Goal: Task Accomplishment & Management: Complete application form

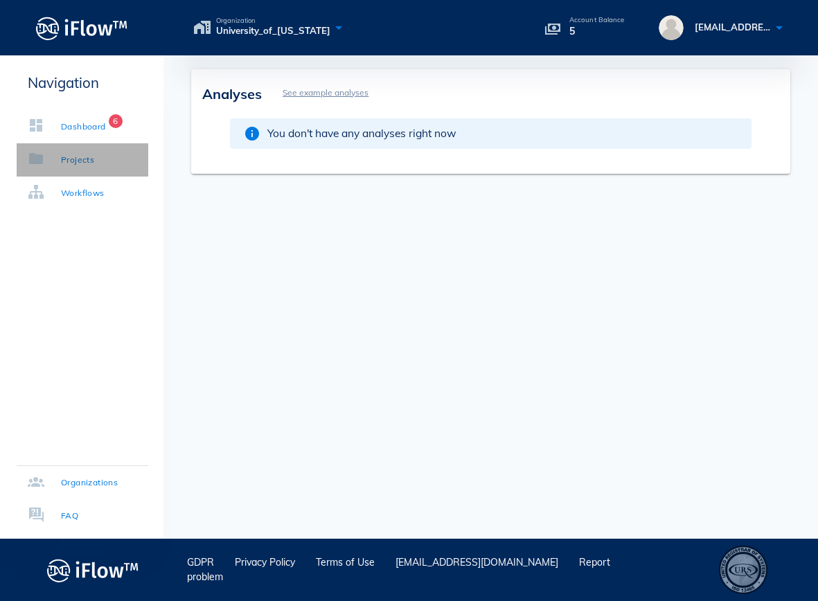
click at [71, 159] on div "Projects" at bounding box center [77, 160] width 33 height 14
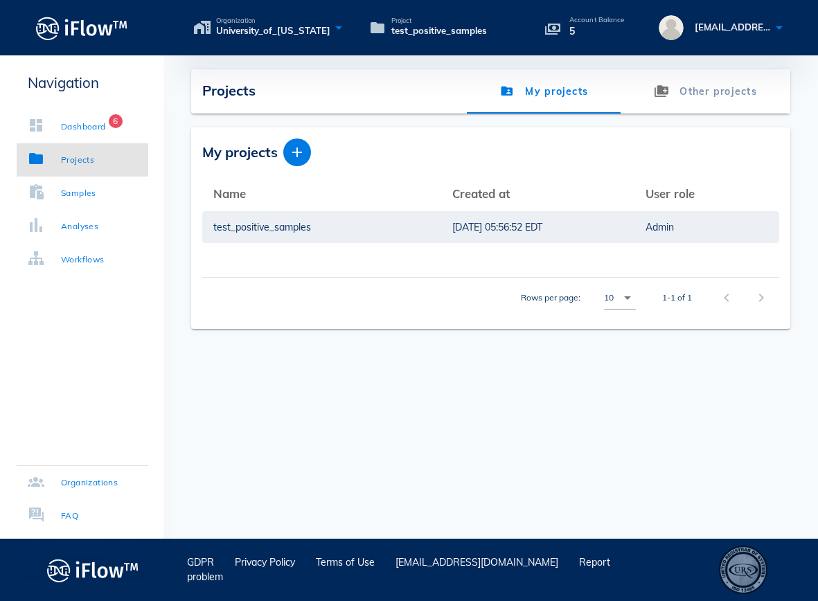
drag, startPoint x: 465, startPoint y: 278, endPoint x: 447, endPoint y: 269, distance: 20.5
click at [465, 278] on div "Rows per page: 10 arrow_drop_down 1-1 of 1 chevron_left chevron_right" at bounding box center [490, 297] width 577 height 41
click at [84, 208] on link "Samples" at bounding box center [83, 193] width 132 height 33
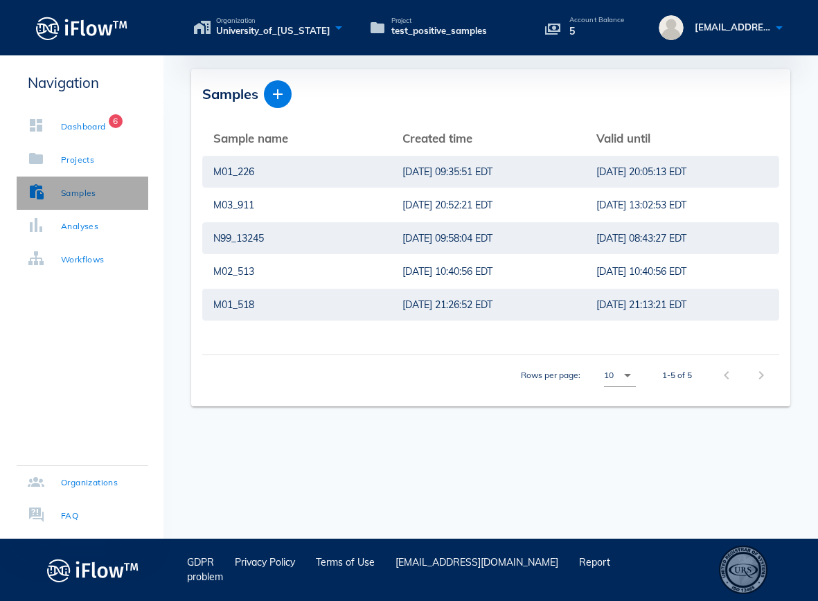
click at [86, 206] on link "Samples" at bounding box center [83, 193] width 132 height 33
click at [308, 385] on div "Rows per page: 10 arrow_drop_down 1-5 of 5 chevron_left chevron_right" at bounding box center [490, 375] width 577 height 41
click at [341, 373] on div "Rows per page: 10 arrow_drop_down 1-5 of 5 chevron_left chevron_right" at bounding box center [490, 375] width 577 height 41
click at [279, 93] on icon "button" at bounding box center [277, 94] width 17 height 17
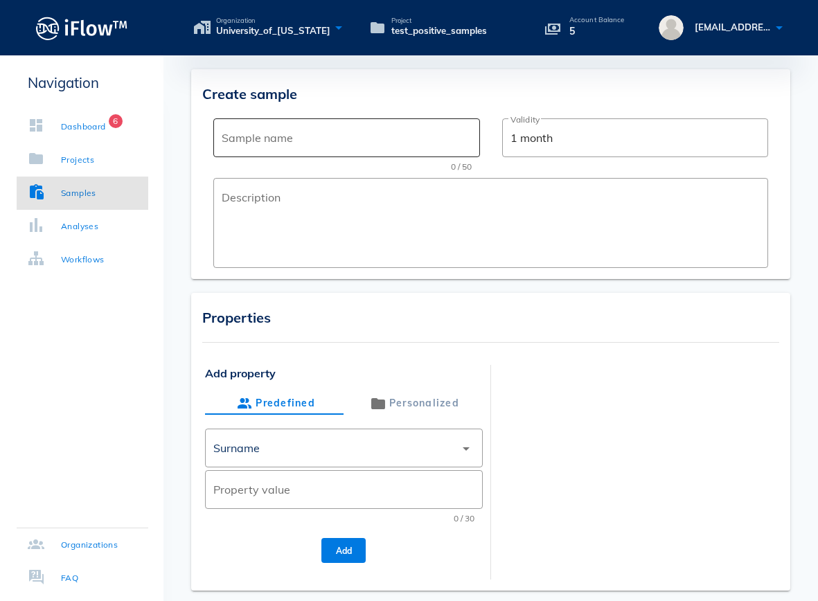
click at [281, 134] on input "Sample name" at bounding box center [346, 138] width 249 height 22
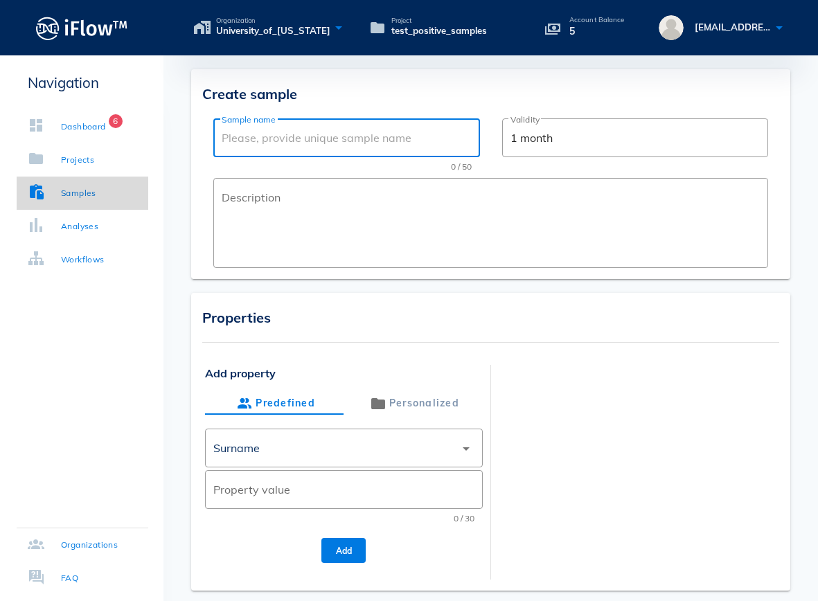
click at [75, 190] on div "Samples" at bounding box center [78, 193] width 35 height 14
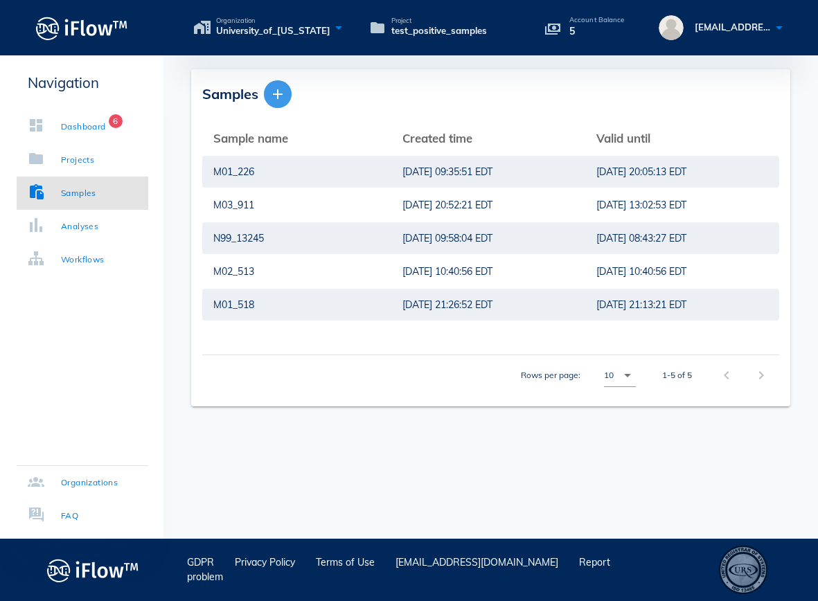
click at [285, 94] on icon "button" at bounding box center [277, 94] width 17 height 17
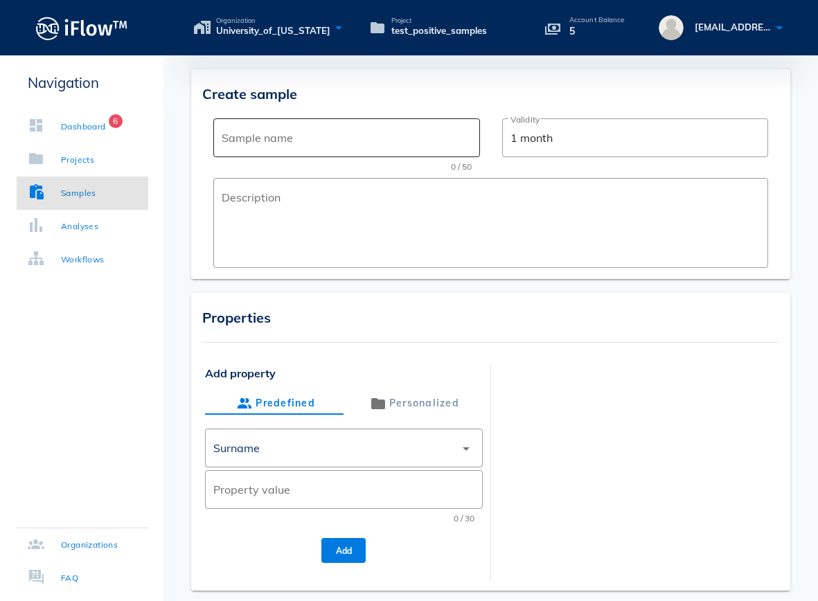
click at [267, 144] on input "Sample name" at bounding box center [346, 138] width 249 height 22
paste input "M00-110"
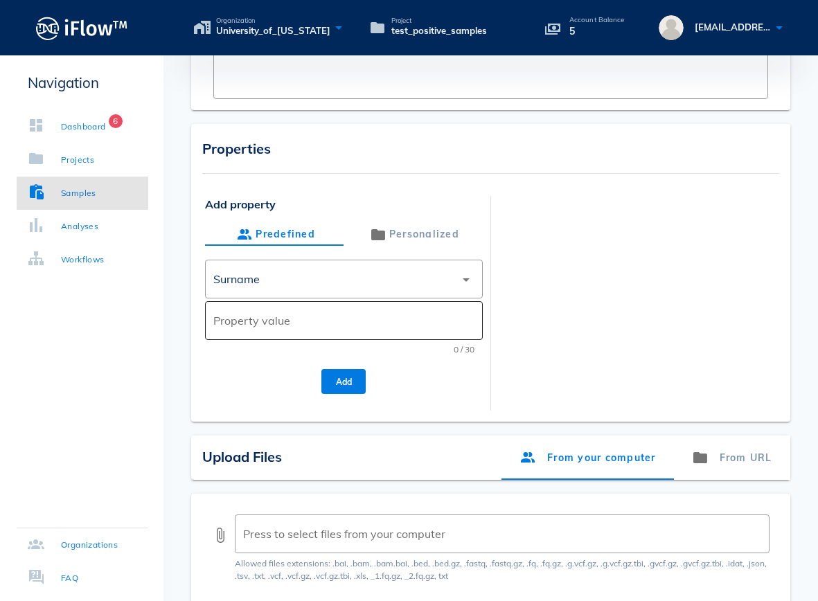
scroll to position [171, 0]
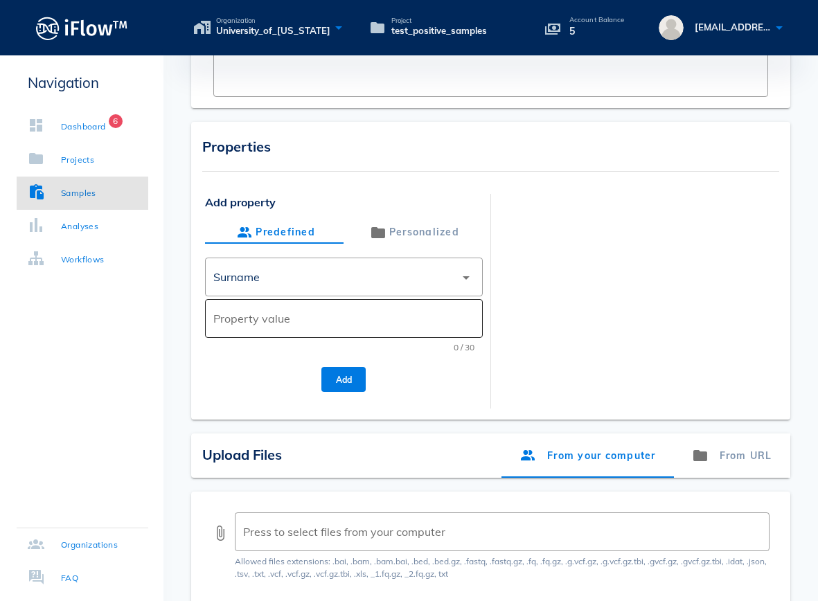
type input "M00-110"
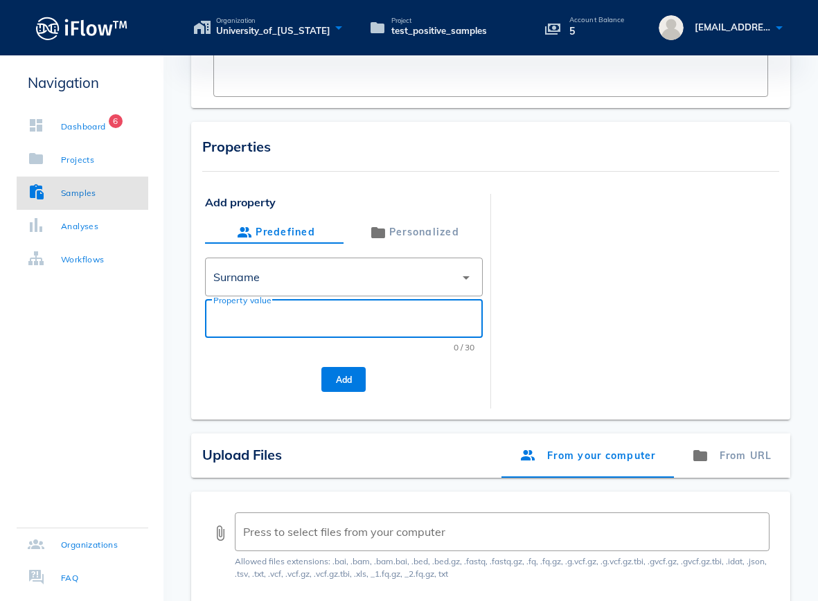
click at [332, 312] on input "Property value" at bounding box center [343, 319] width 260 height 22
type input "M_Mirlohi"
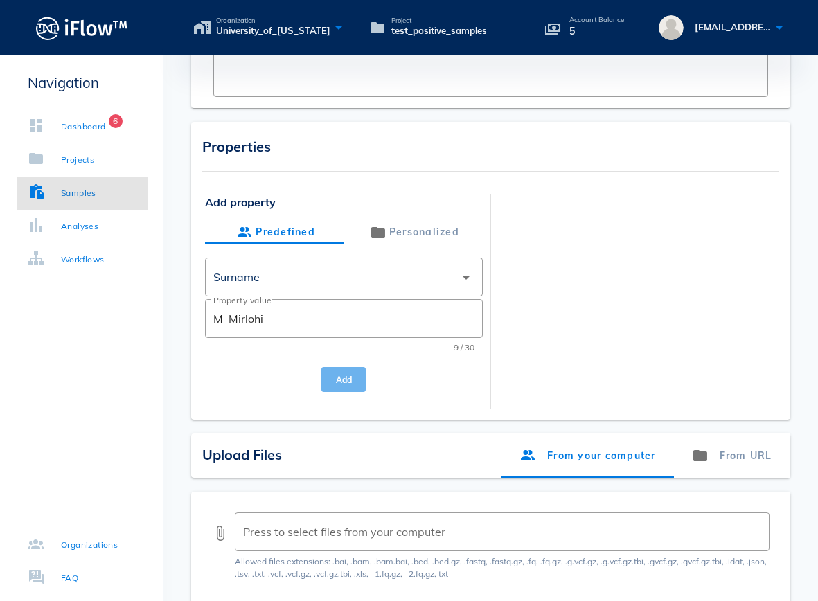
click at [347, 378] on span "Add" at bounding box center [343, 380] width 22 height 10
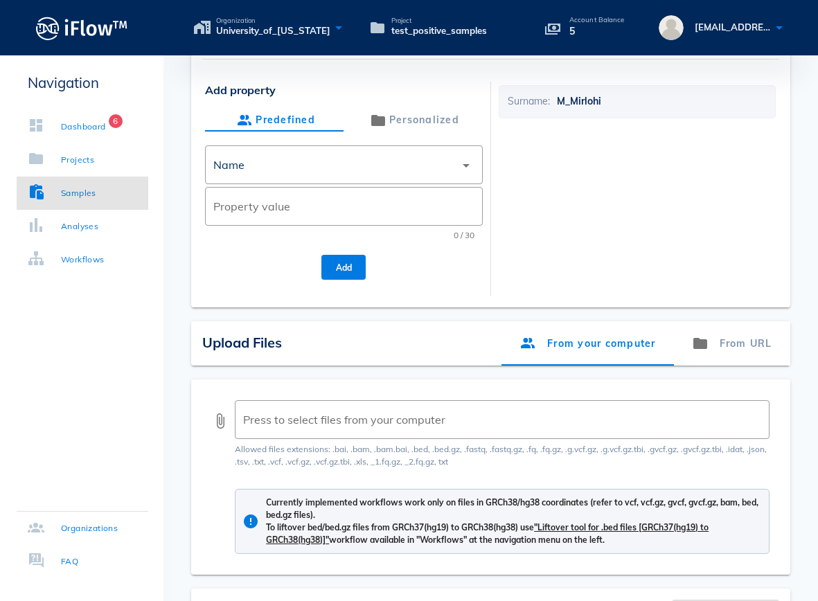
scroll to position [400, 0]
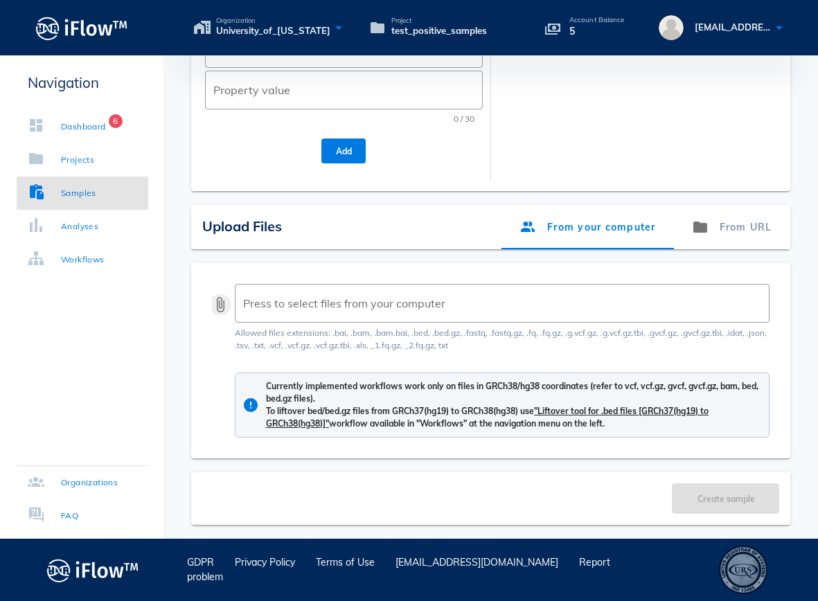
click at [218, 308] on button "attach_file" at bounding box center [220, 304] width 17 height 17
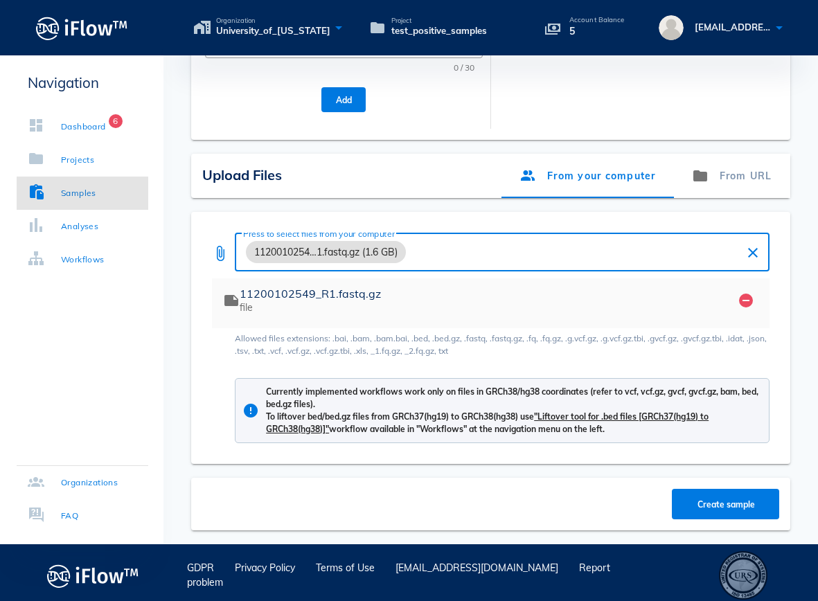
scroll to position [456, 0]
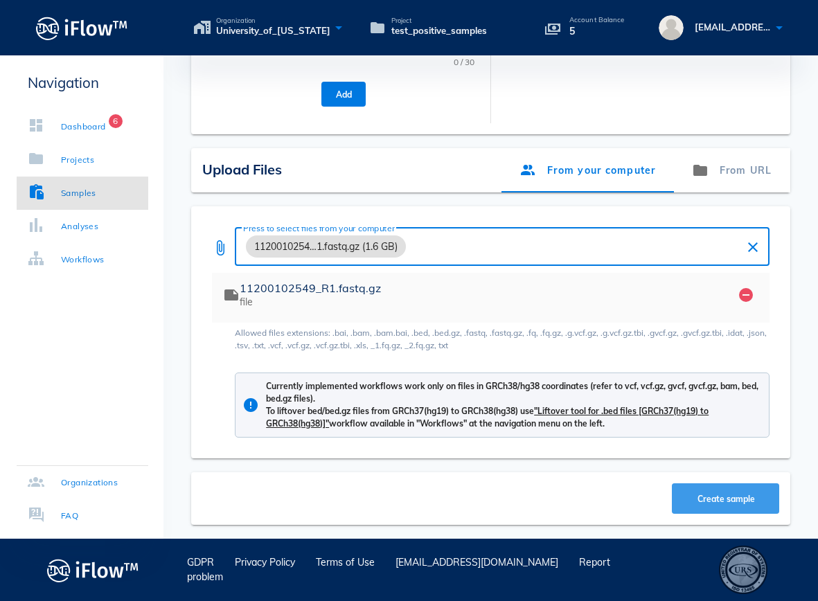
click at [733, 494] on span "Create sample" at bounding box center [726, 499] width 80 height 10
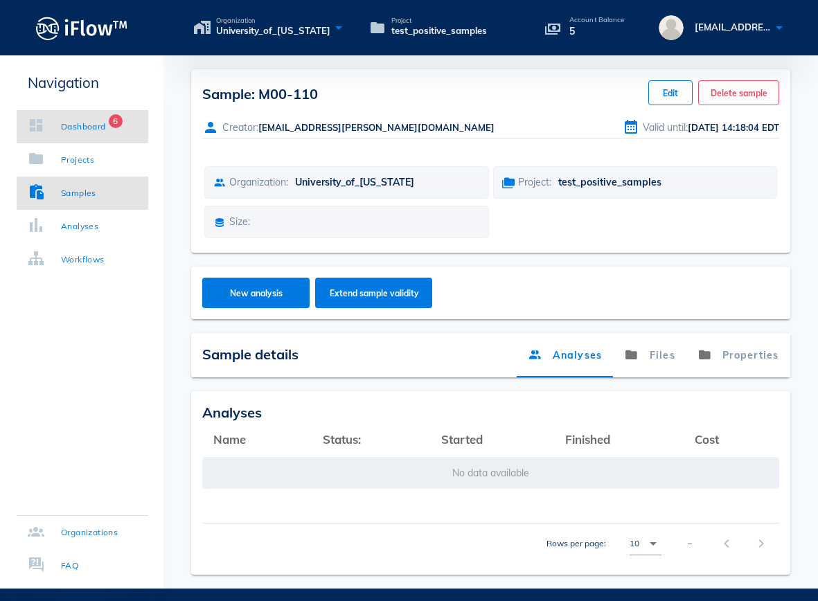
click at [97, 121] on div "Dashboard" at bounding box center [83, 127] width 45 height 14
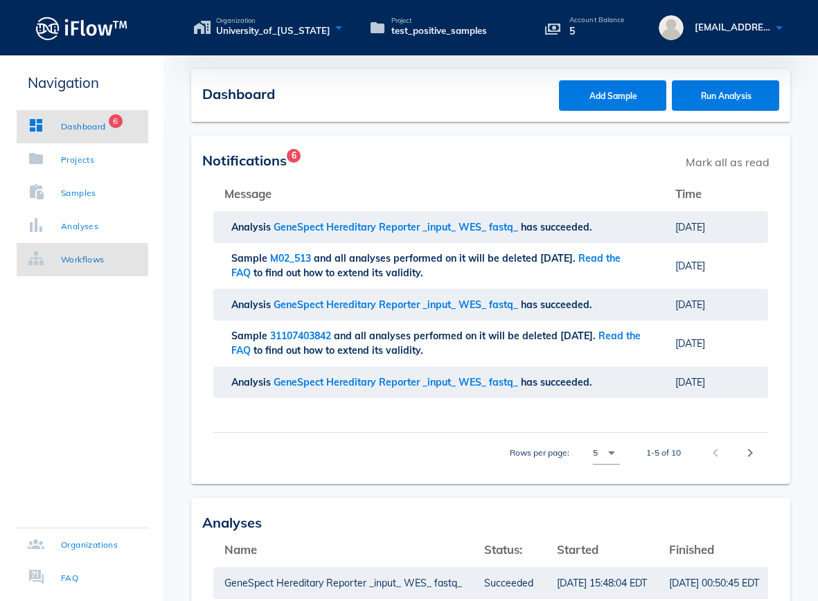
click at [98, 272] on link "Workflows" at bounding box center [83, 259] width 132 height 33
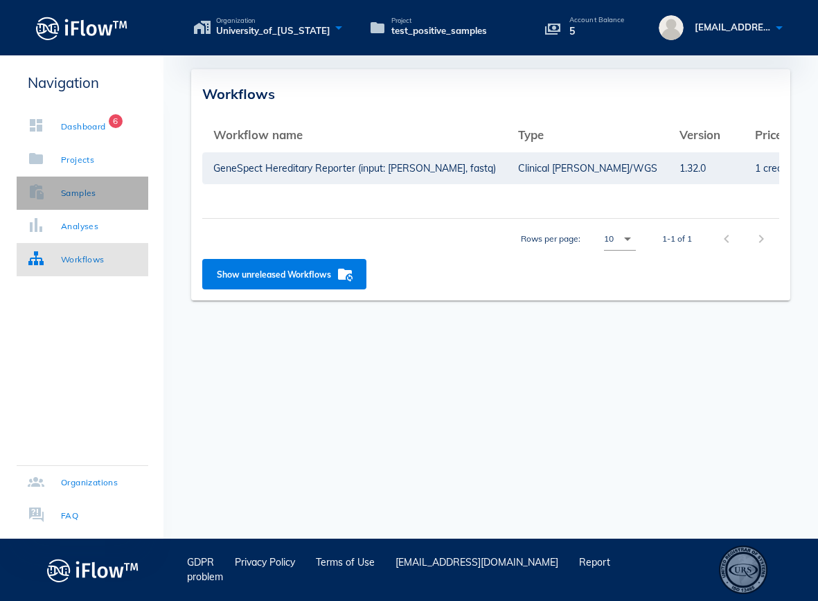
click at [78, 192] on div "Samples" at bounding box center [78, 193] width 35 height 14
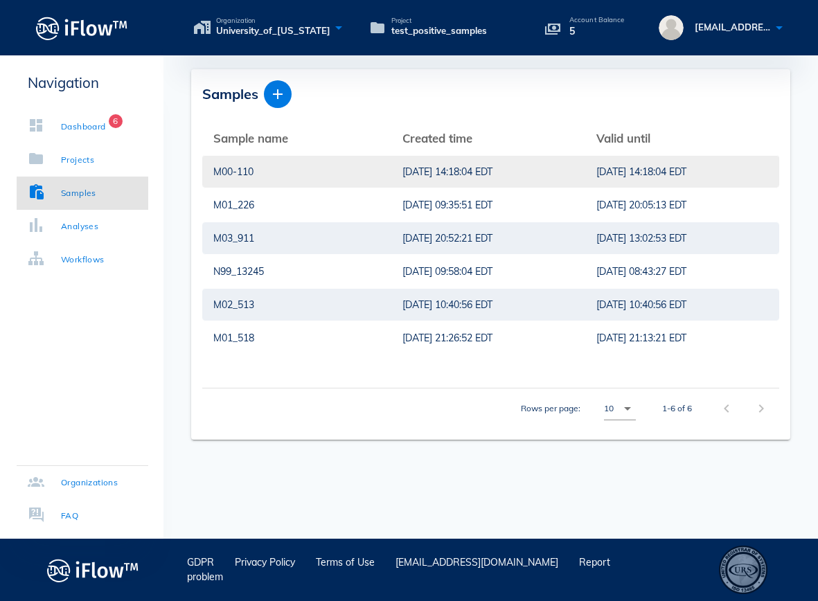
click at [445, 162] on div "[DATE] 14:18:04 EDT" at bounding box center [488, 172] width 172 height 32
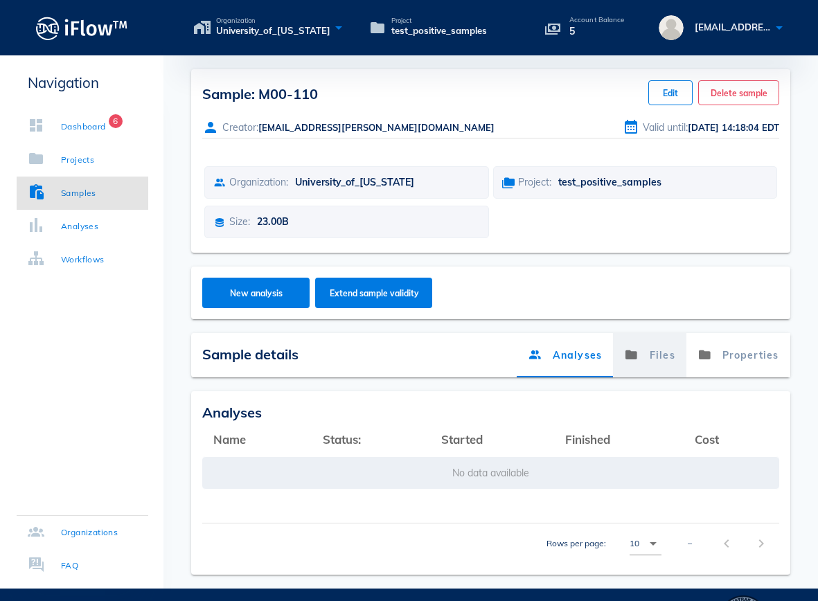
click at [659, 362] on link "Files" at bounding box center [650, 355] width 73 height 44
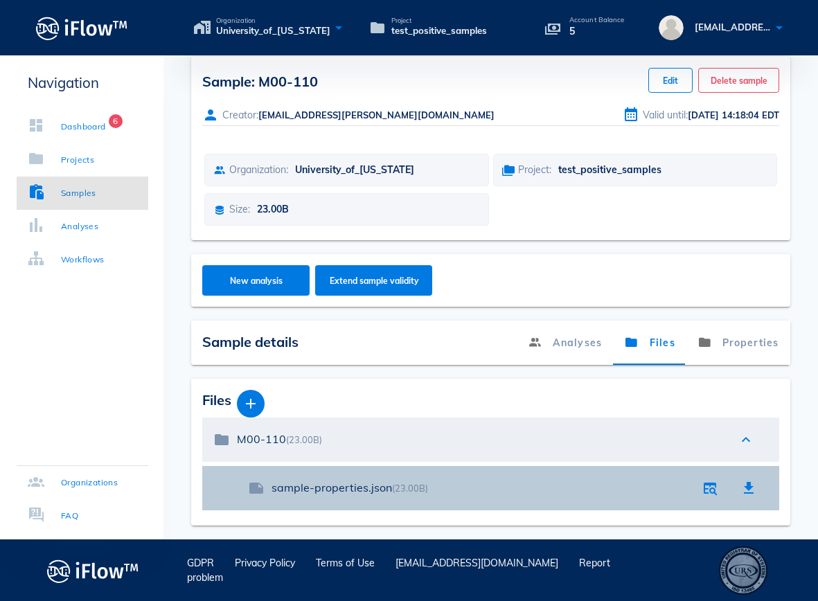
scroll to position [13, 0]
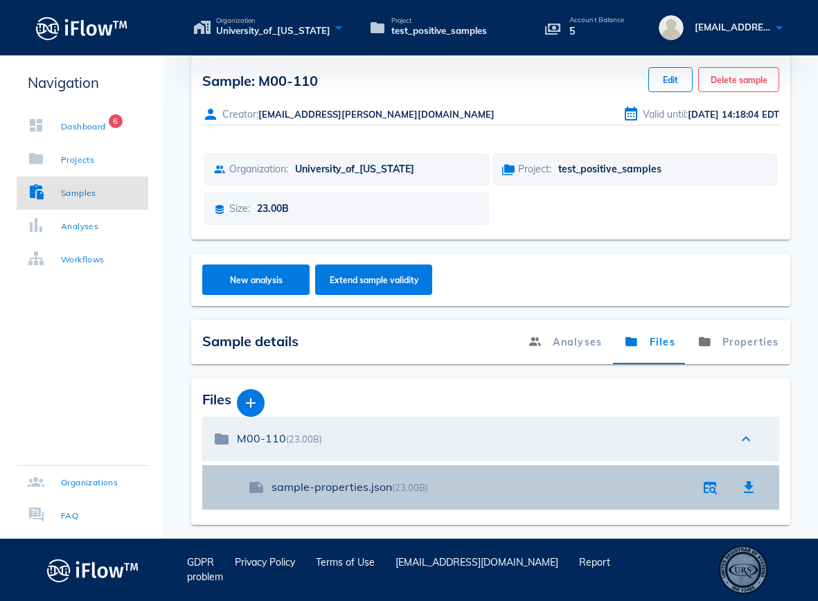
click at [366, 492] on div "sample-properties.json (23.00B)" at bounding box center [481, 487] width 419 height 13
click at [634, 488] on div "sample-properties.json (23.00B)" at bounding box center [481, 487] width 419 height 13
click at [748, 486] on icon "button" at bounding box center [748, 487] width 17 height 17
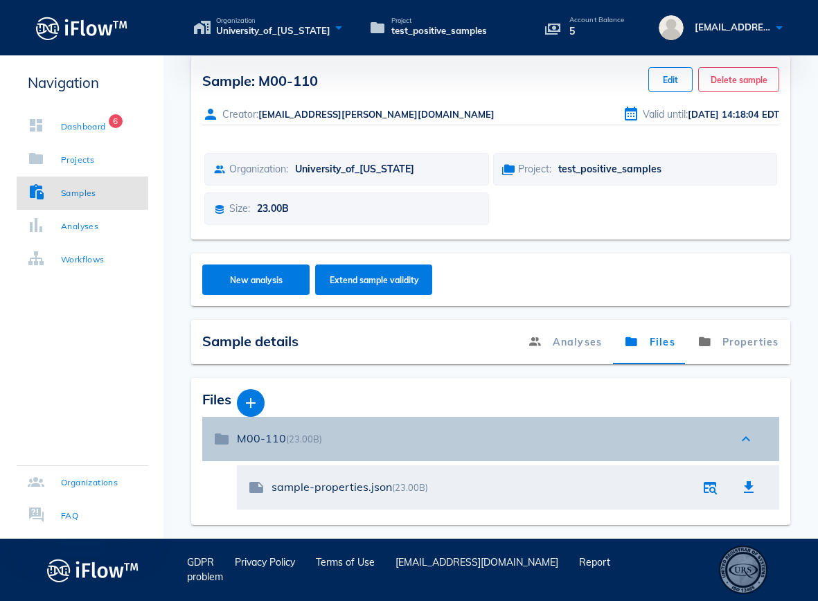
click at [337, 434] on div "M00-110 (23.00B)" at bounding box center [480, 438] width 487 height 13
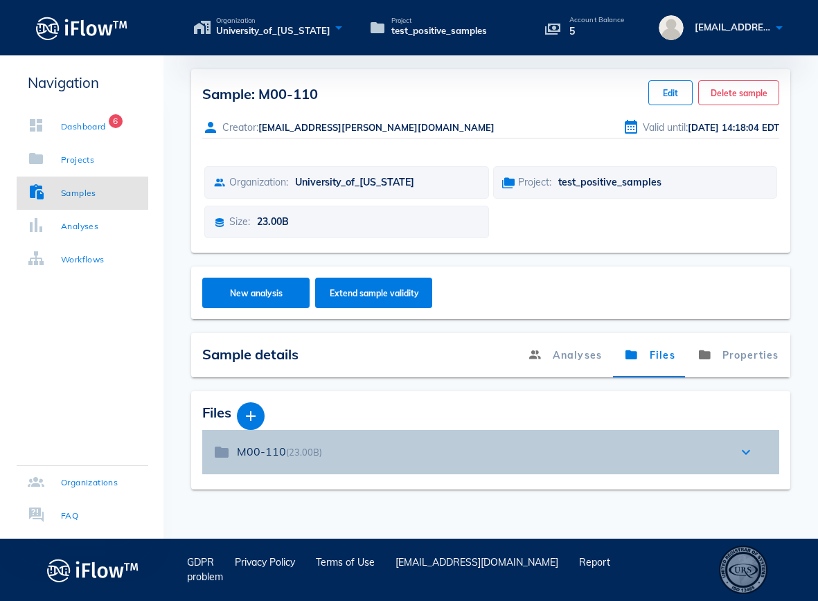
scroll to position [0, 0]
click at [350, 459] on div "M00-110 (23.00B)" at bounding box center [480, 452] width 487 height 30
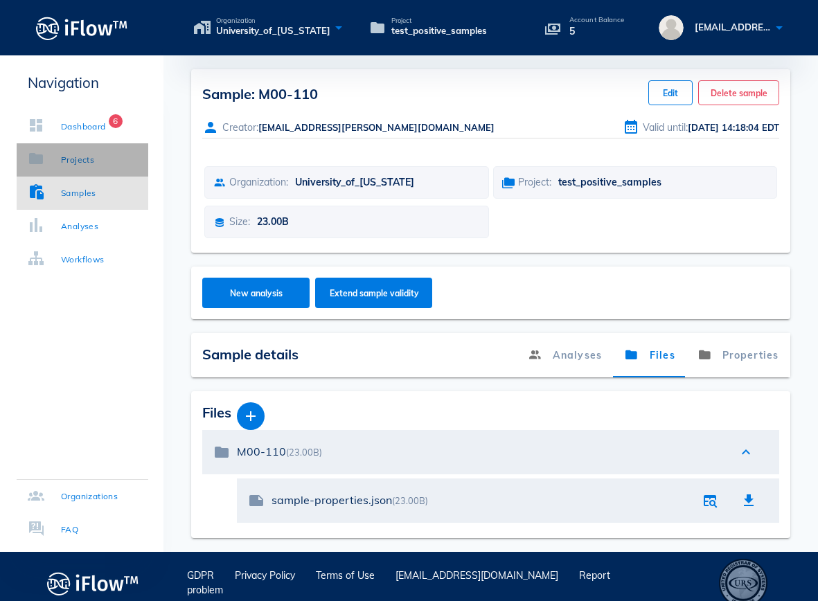
click at [60, 156] on div "Projects" at bounding box center [61, 160] width 66 height 14
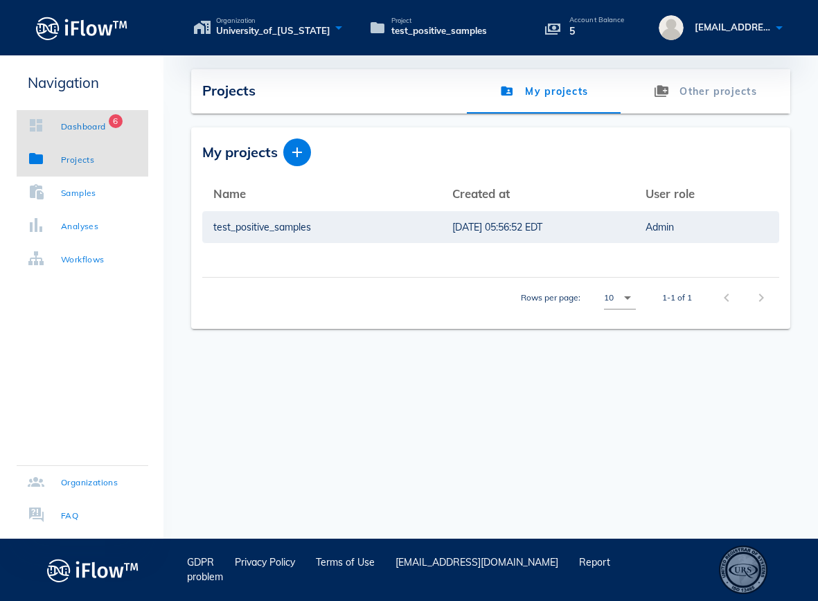
click at [54, 128] on div "Dashboard 6" at bounding box center [67, 127] width 78 height 14
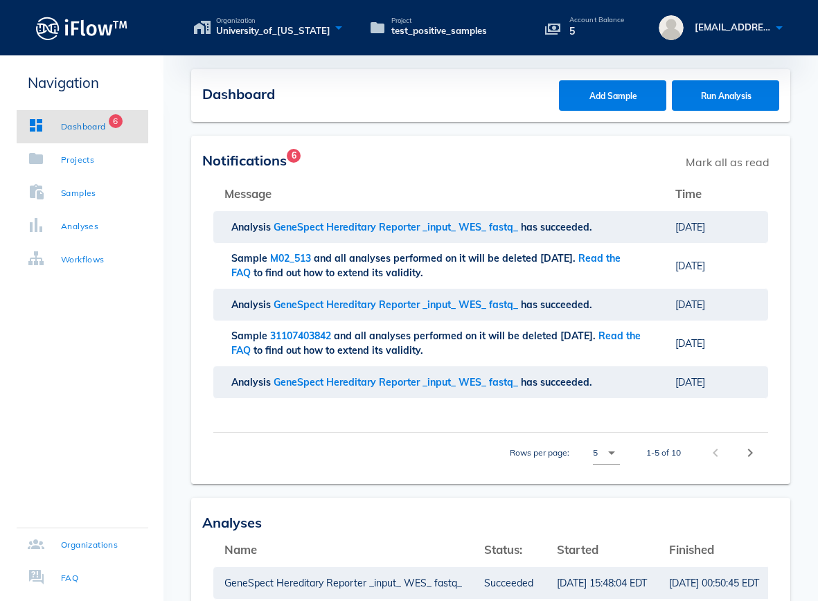
click at [265, 162] on span "Notifications 6" at bounding box center [244, 160] width 84 height 17
click at [74, 197] on div "Samples" at bounding box center [78, 193] width 35 height 14
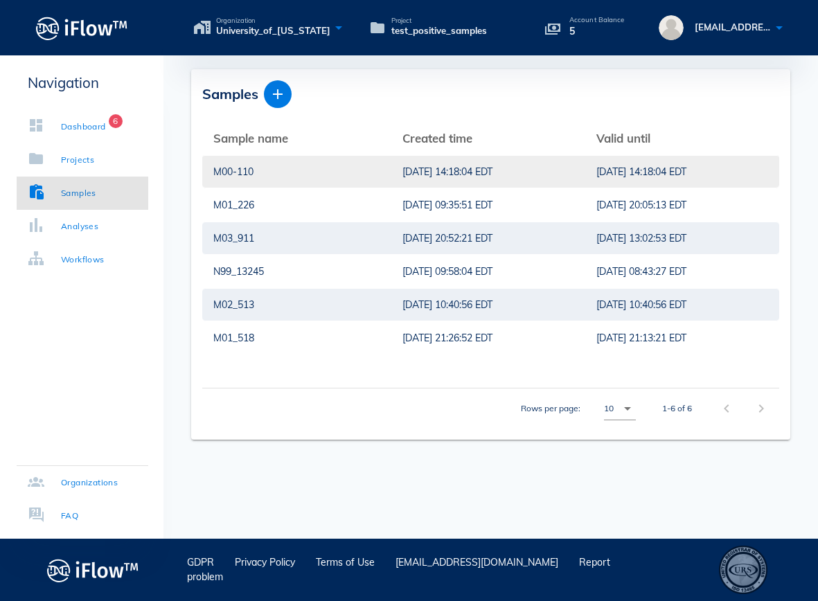
click at [402, 175] on div "[DATE] 14:18:04 EDT" at bounding box center [488, 172] width 172 height 32
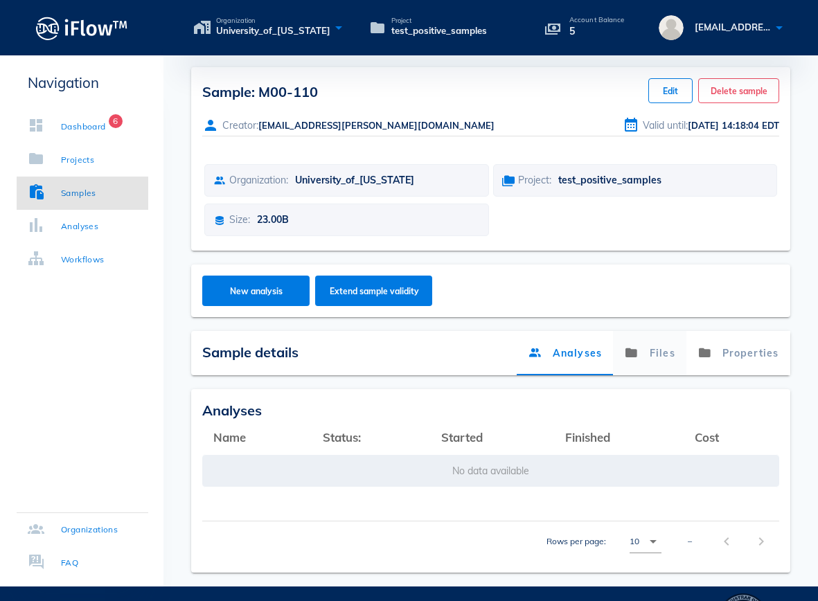
scroll to position [3, 0]
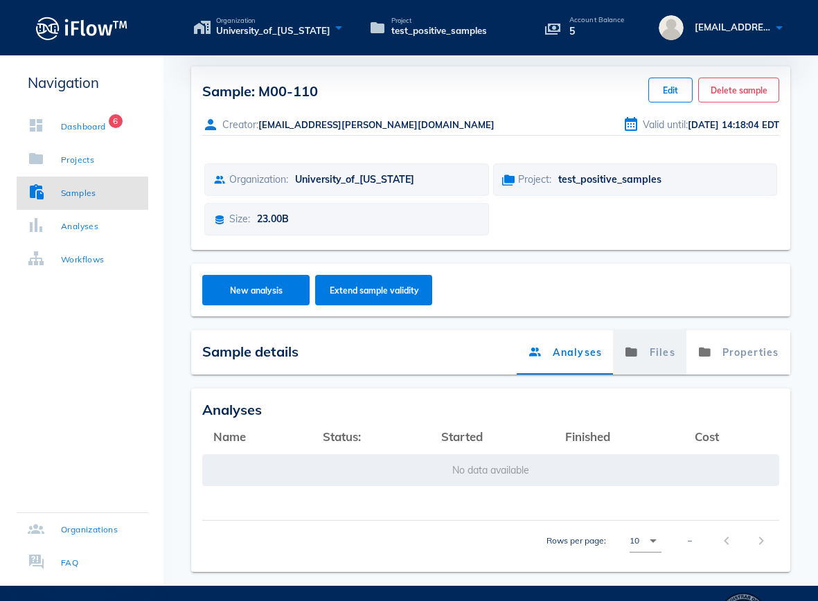
click at [641, 359] on link "Files" at bounding box center [650, 352] width 73 height 44
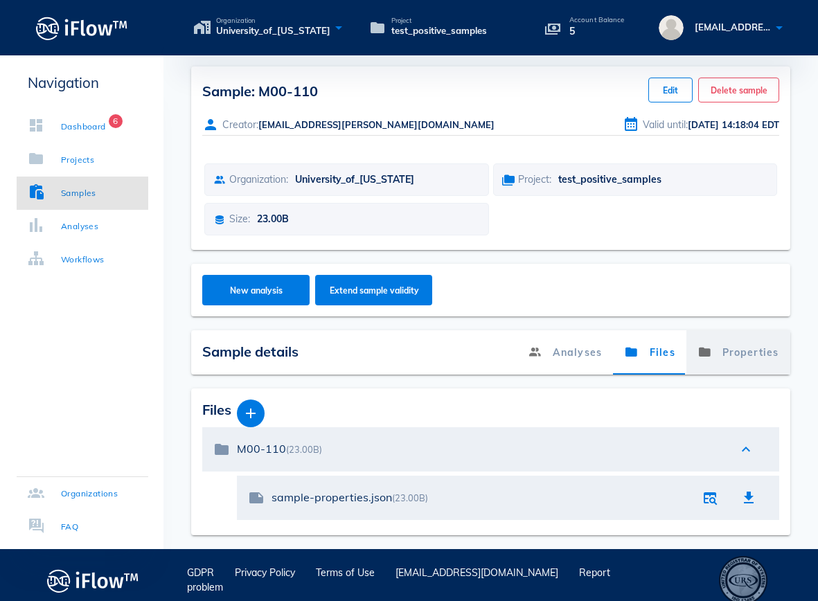
click at [741, 355] on link "Properties" at bounding box center [738, 352] width 104 height 44
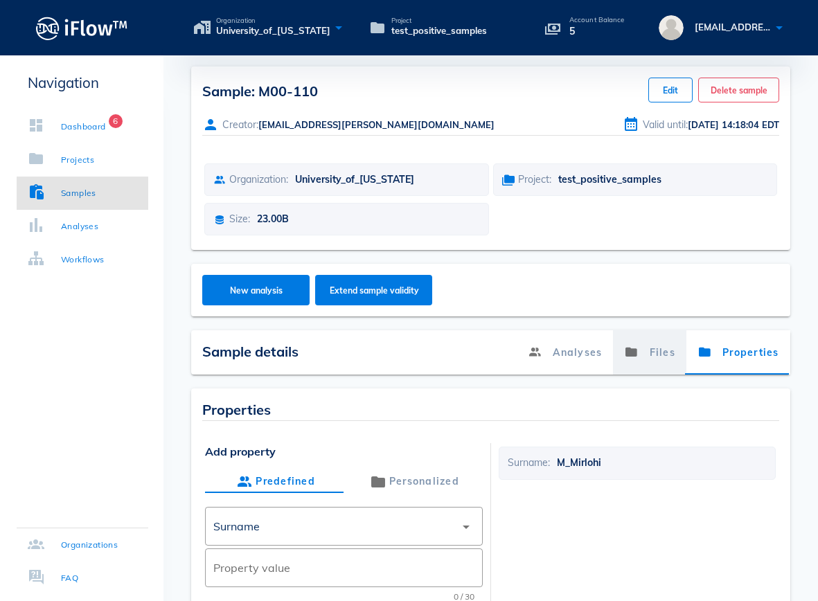
click at [662, 358] on link "Files" at bounding box center [650, 352] width 73 height 44
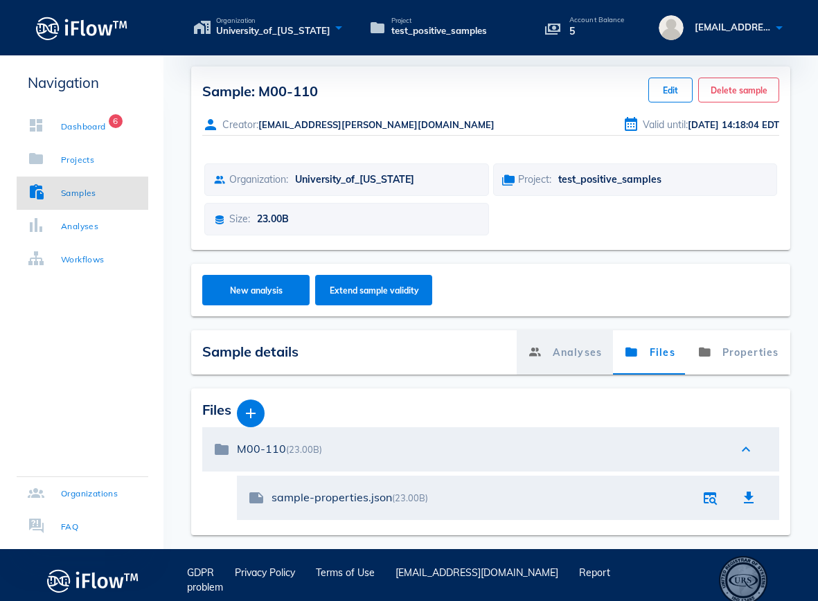
click at [548, 359] on link "Analyses" at bounding box center [565, 352] width 96 height 44
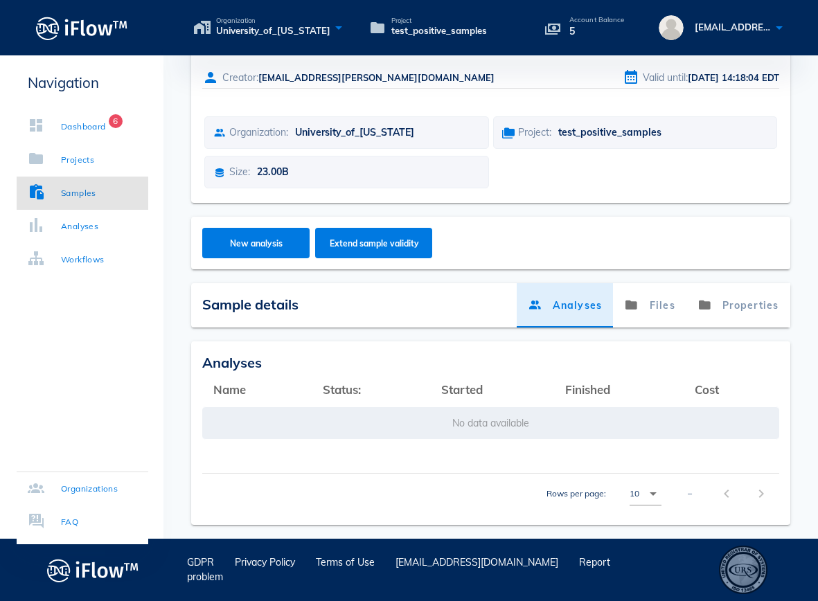
scroll to position [0, 0]
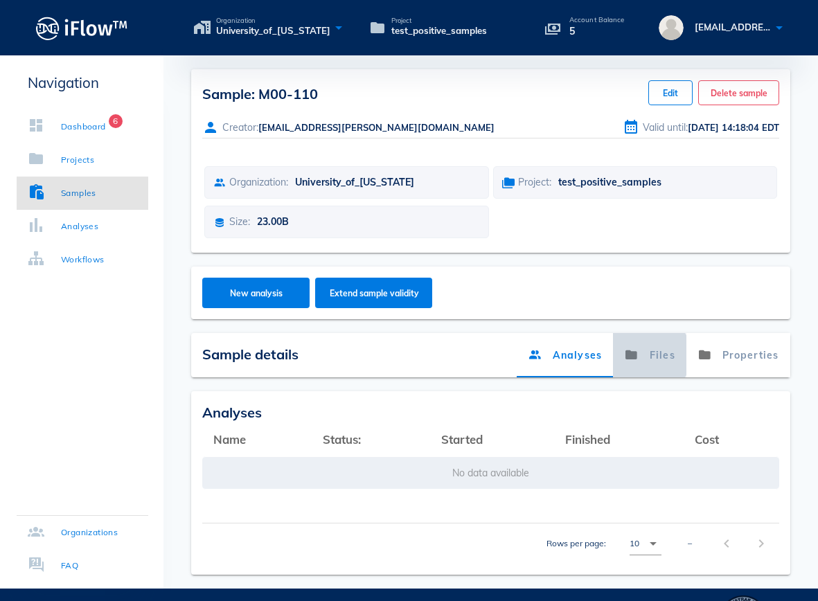
click at [657, 354] on link "Files" at bounding box center [650, 355] width 73 height 44
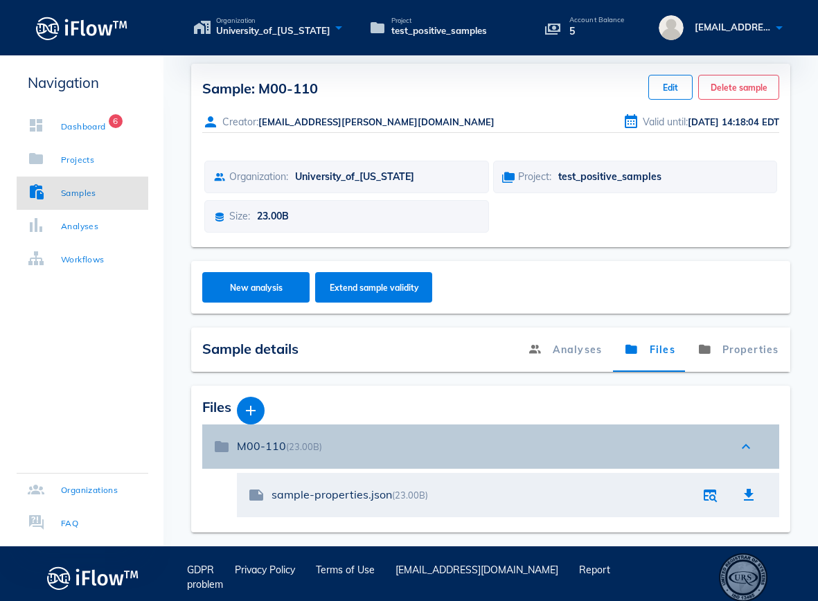
scroll to position [13, 0]
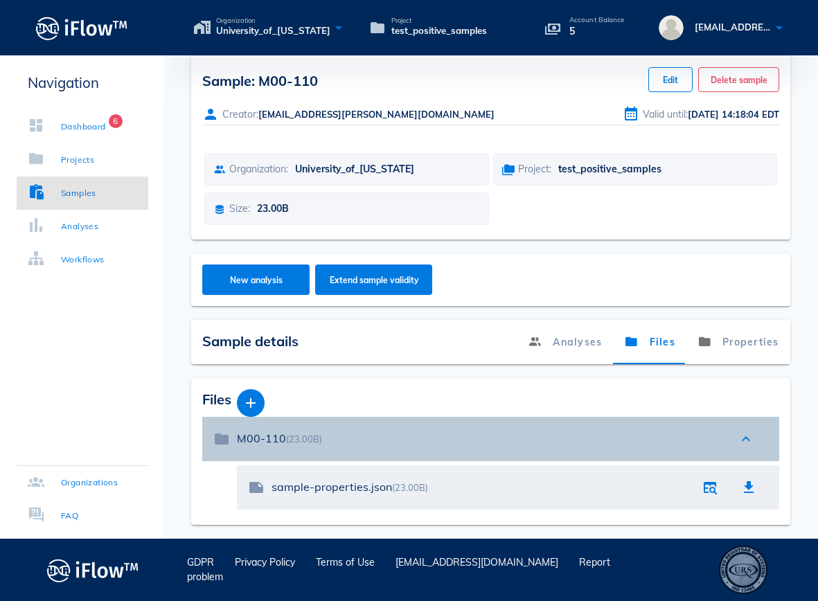
click at [213, 440] on div "folder M00-110 (23.00B) expand_less" at bounding box center [490, 439] width 577 height 44
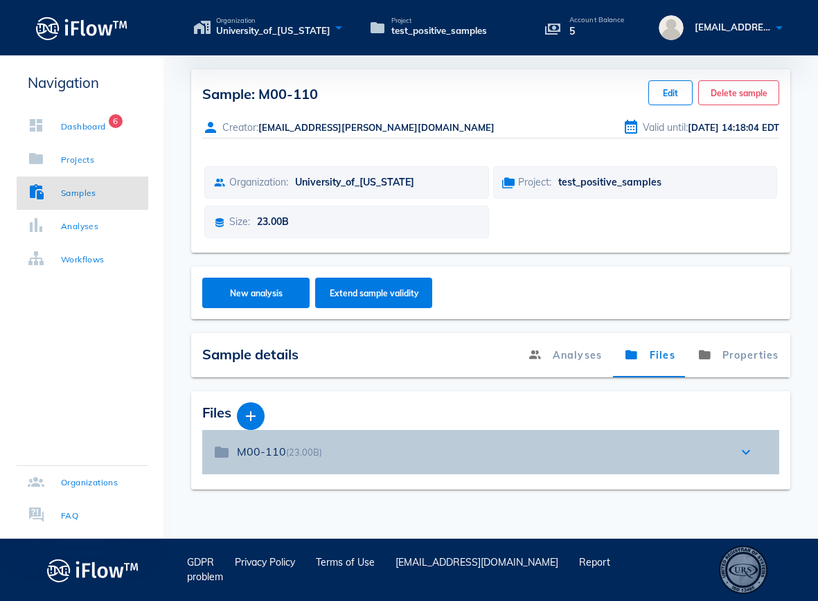
click at [213, 440] on div "folder M00-110 (23.00B) expand_more" at bounding box center [490, 452] width 577 height 44
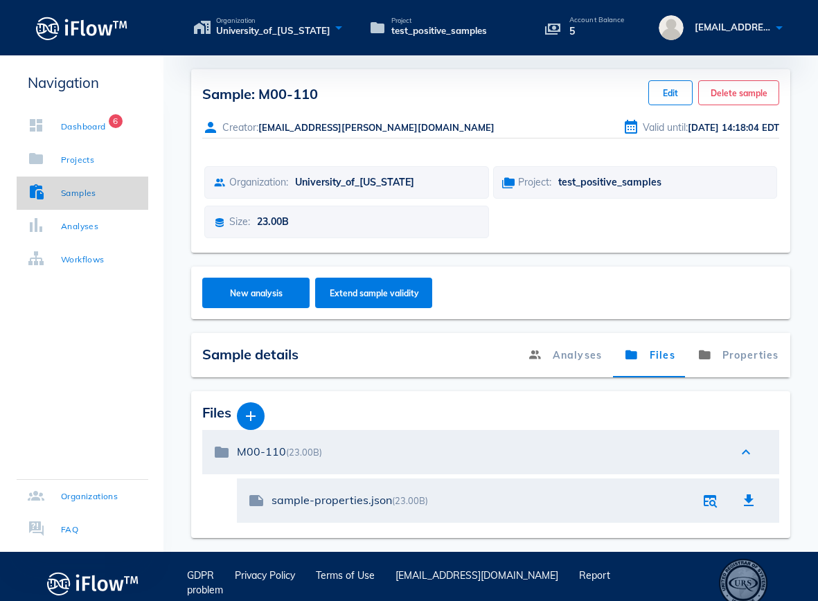
click at [79, 192] on div "Samples" at bounding box center [78, 193] width 35 height 14
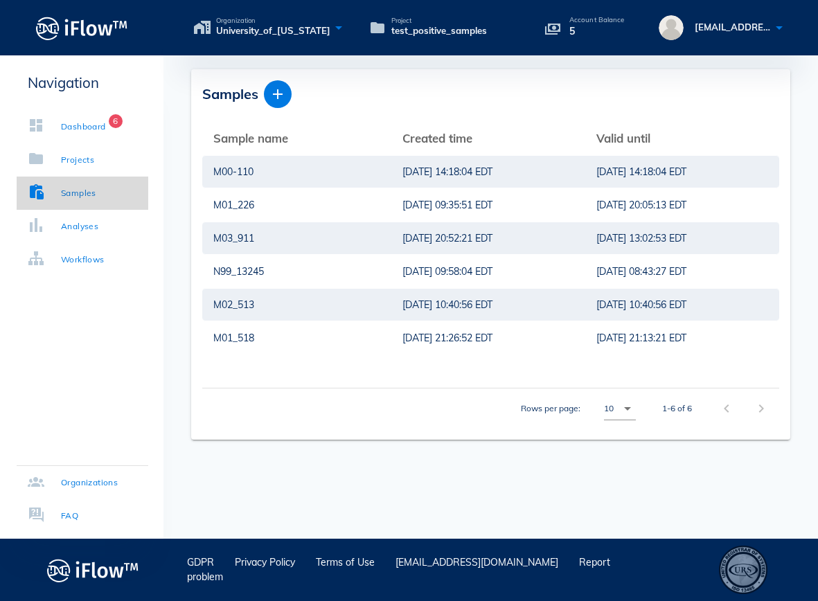
click at [79, 192] on div "Samples" at bounding box center [78, 193] width 35 height 14
click at [459, 174] on div "[DATE] 14:18:04 EDT" at bounding box center [488, 172] width 172 height 32
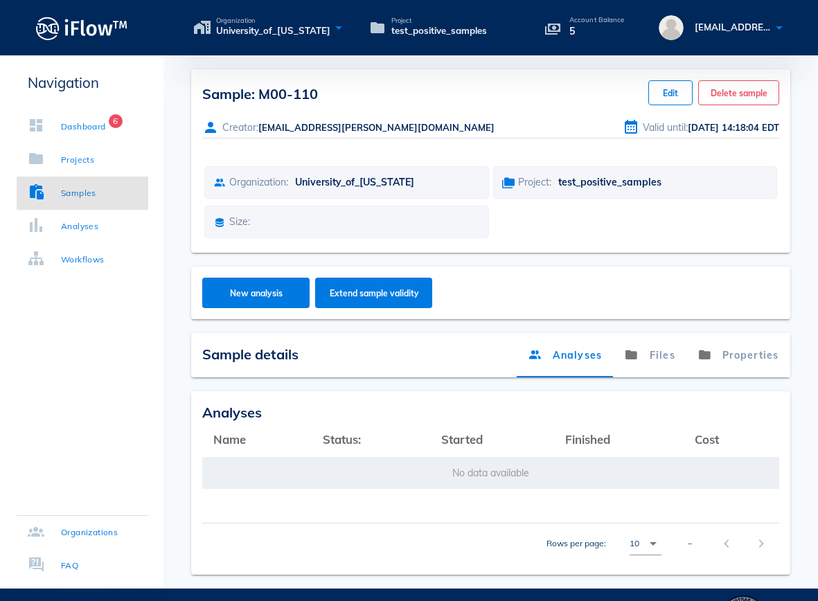
click at [682, 481] on td "No data available" at bounding box center [490, 472] width 577 height 33
click at [646, 348] on link "Files" at bounding box center [650, 355] width 73 height 44
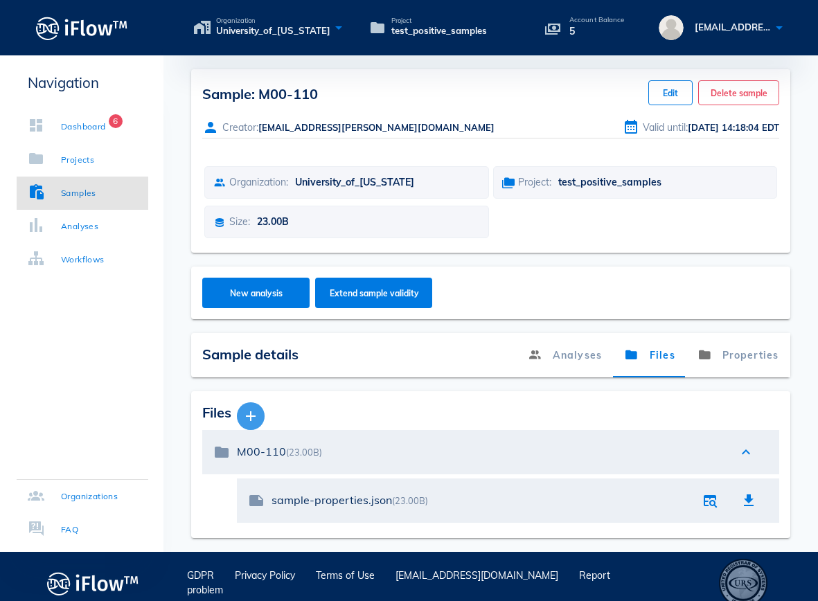
click at [256, 420] on icon "button" at bounding box center [250, 416] width 17 height 17
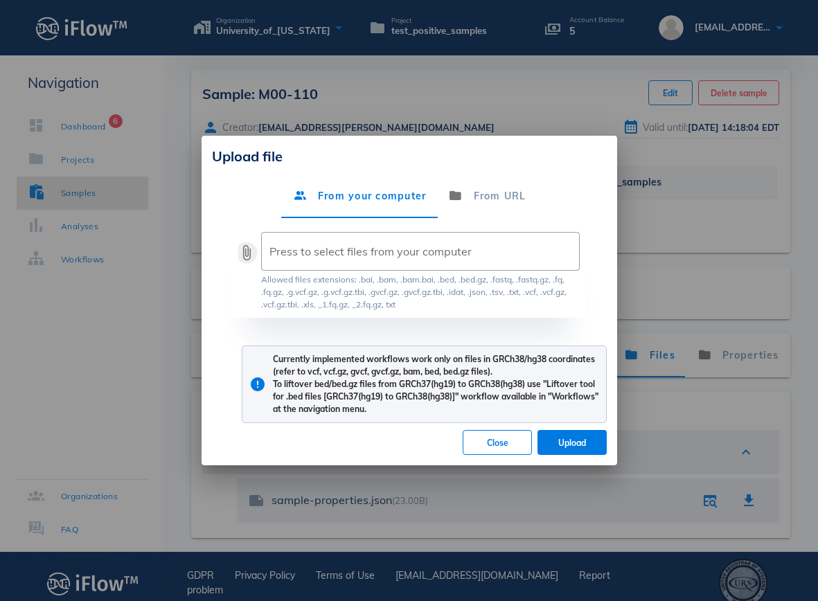
click at [249, 251] on button "attach_file" at bounding box center [246, 252] width 17 height 17
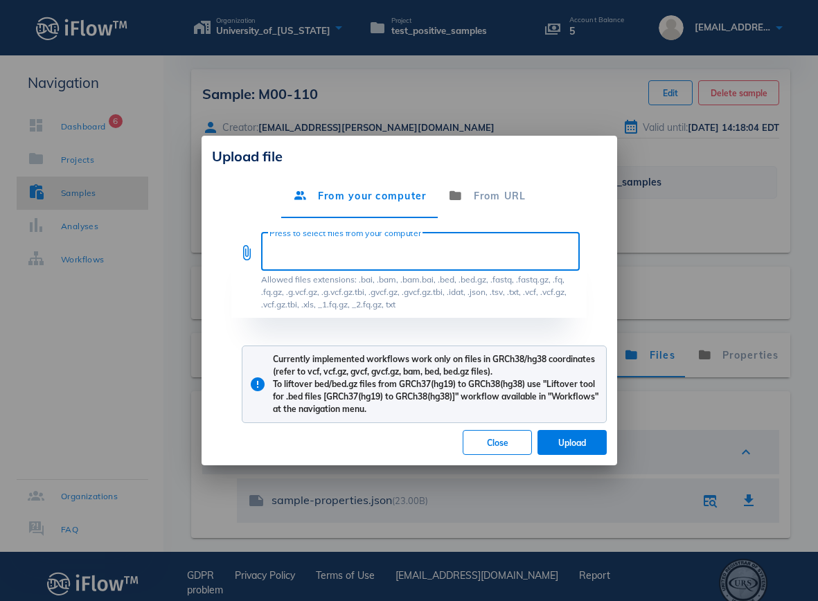
click at [84, 367] on div at bounding box center [409, 300] width 818 height 601
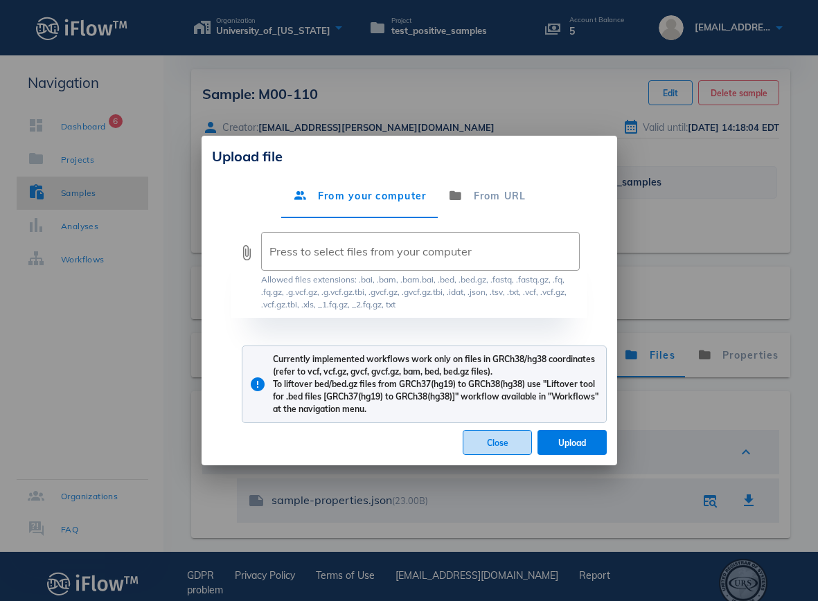
click at [496, 443] on span "Close" at bounding box center [497, 443] width 46 height 10
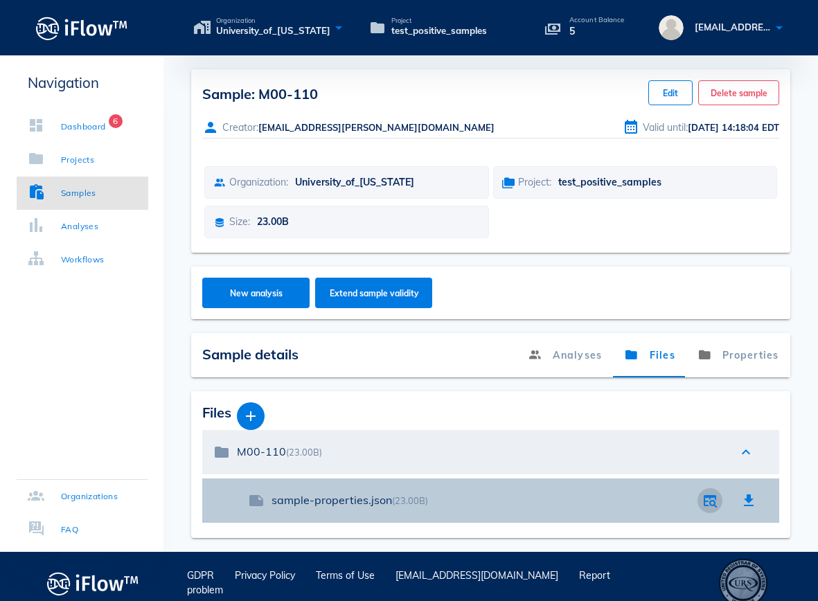
click at [710, 501] on icon "button" at bounding box center [710, 500] width 17 height 17
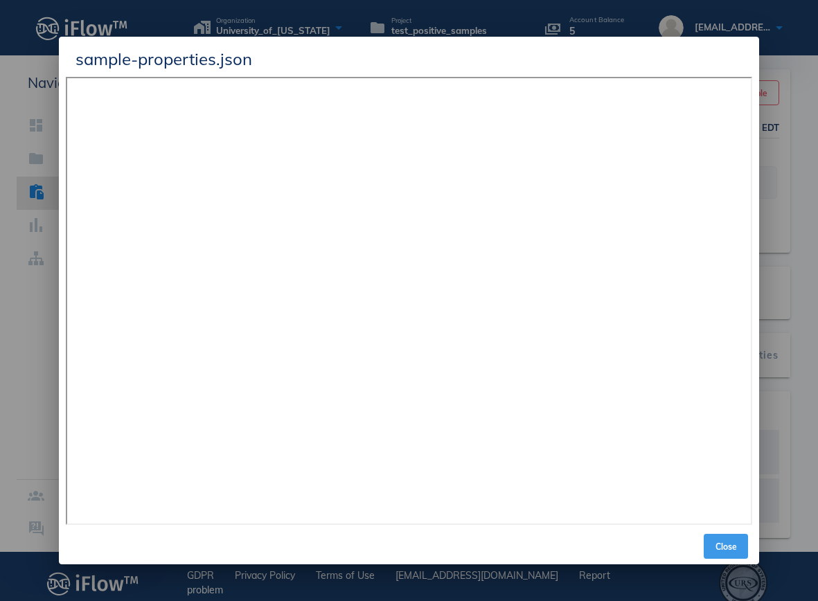
click at [727, 553] on button "Close" at bounding box center [726, 546] width 44 height 25
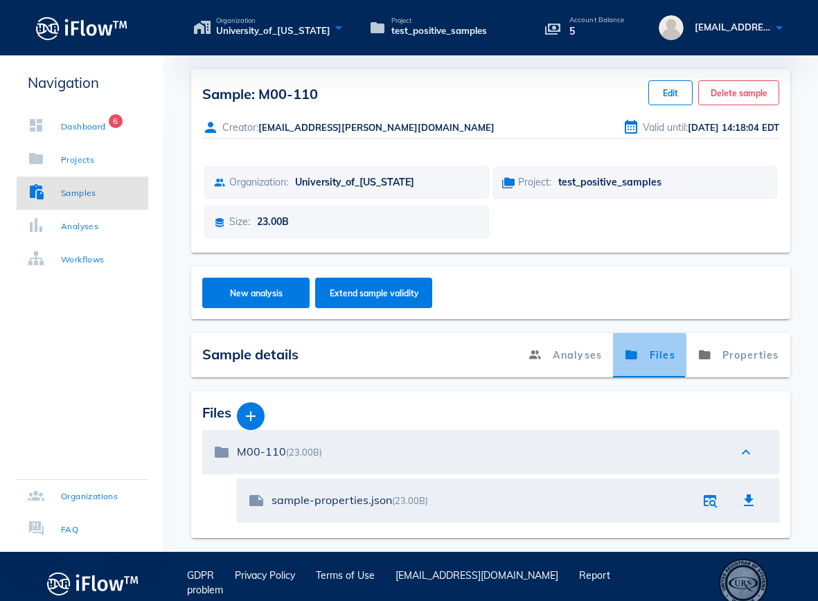
click at [659, 357] on link "Files" at bounding box center [650, 355] width 73 height 44
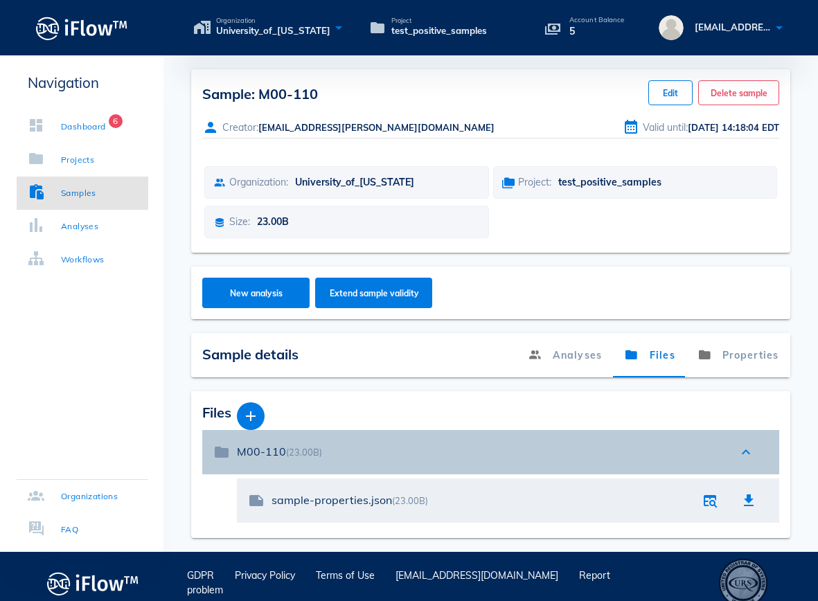
click at [382, 455] on div "M00-110 (23.00B)" at bounding box center [480, 451] width 487 height 13
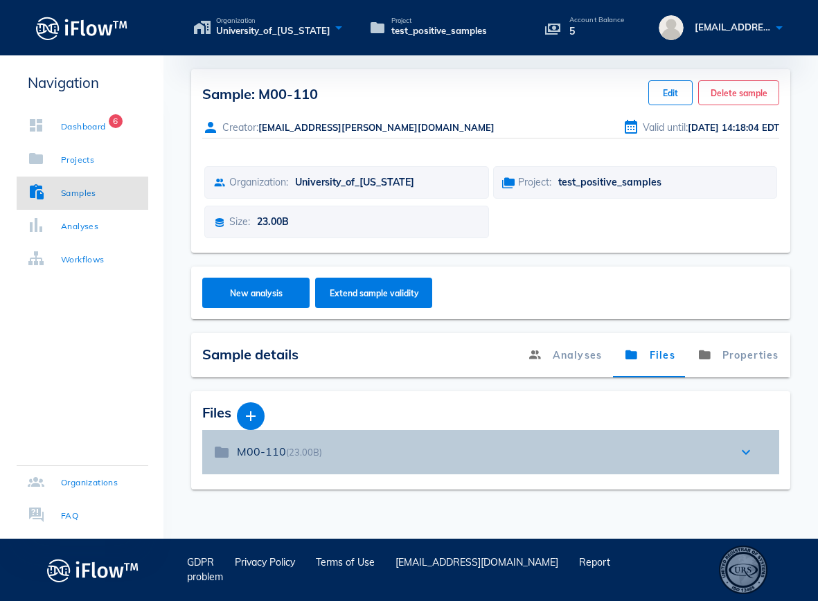
click at [382, 455] on div "M00-110 (23.00B)" at bounding box center [480, 451] width 487 height 13
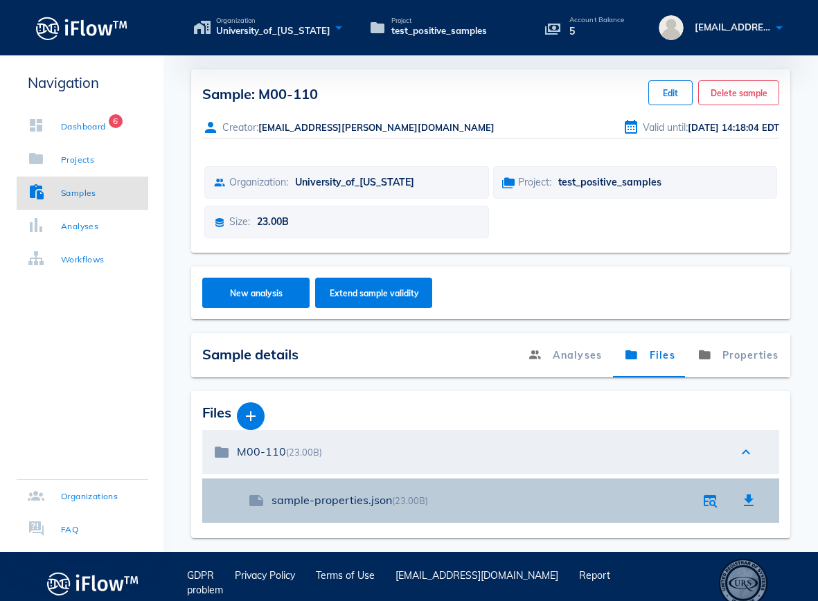
click at [371, 508] on div "sample-properties.json (23.00B)" at bounding box center [481, 501] width 419 height 30
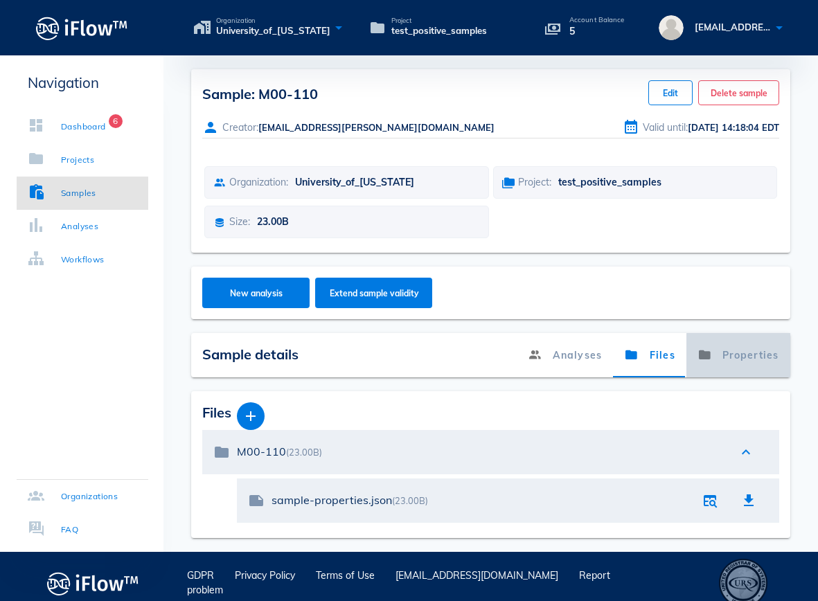
click at [756, 364] on link "Properties" at bounding box center [738, 355] width 104 height 44
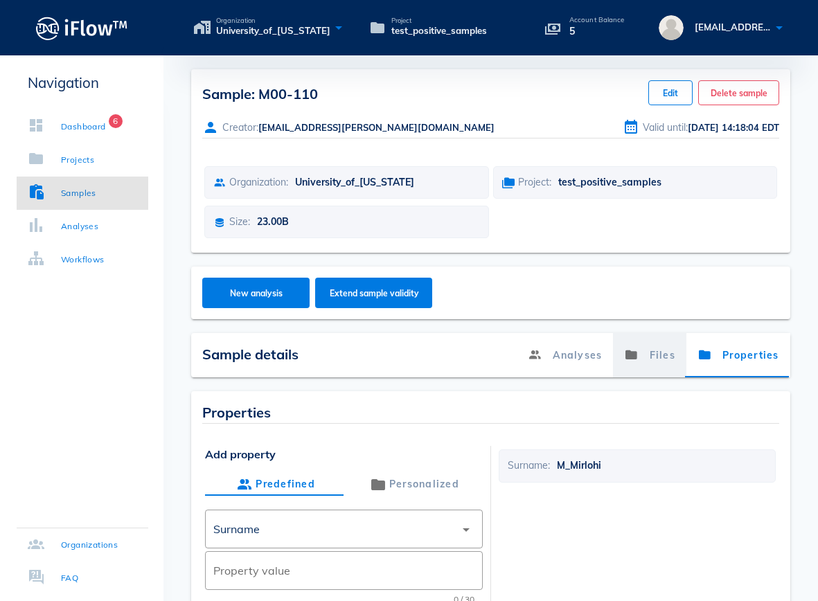
click at [643, 357] on link "Files" at bounding box center [650, 355] width 73 height 44
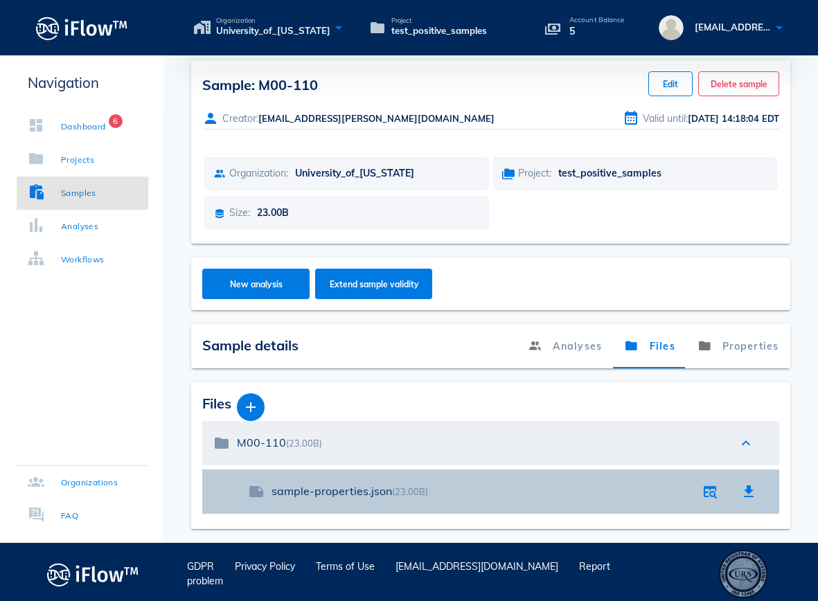
scroll to position [13, 0]
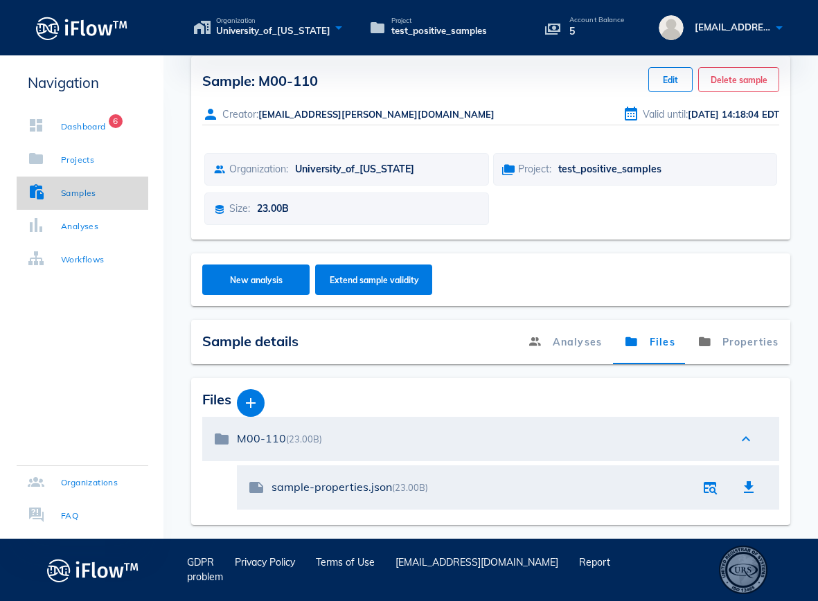
click at [63, 192] on div "Samples" at bounding box center [78, 193] width 35 height 14
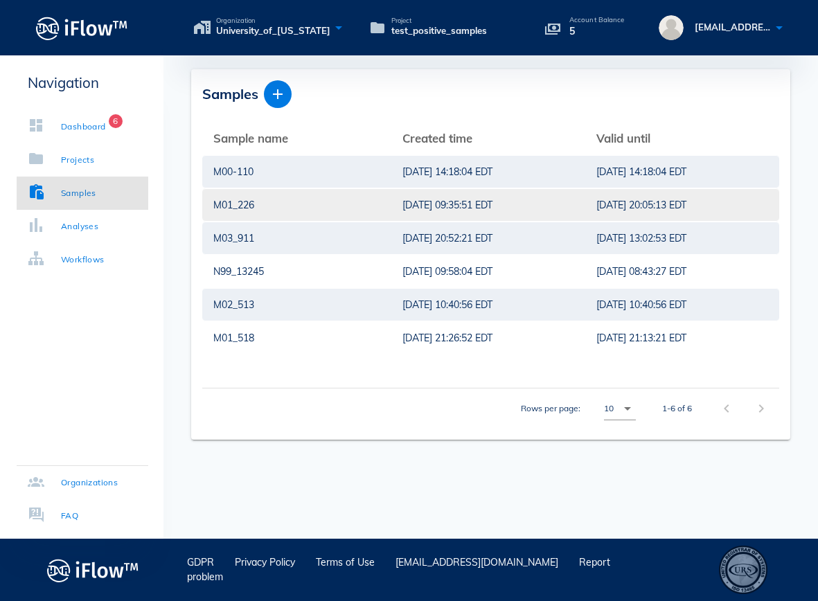
click at [350, 211] on div "M01_226" at bounding box center [296, 205] width 167 height 32
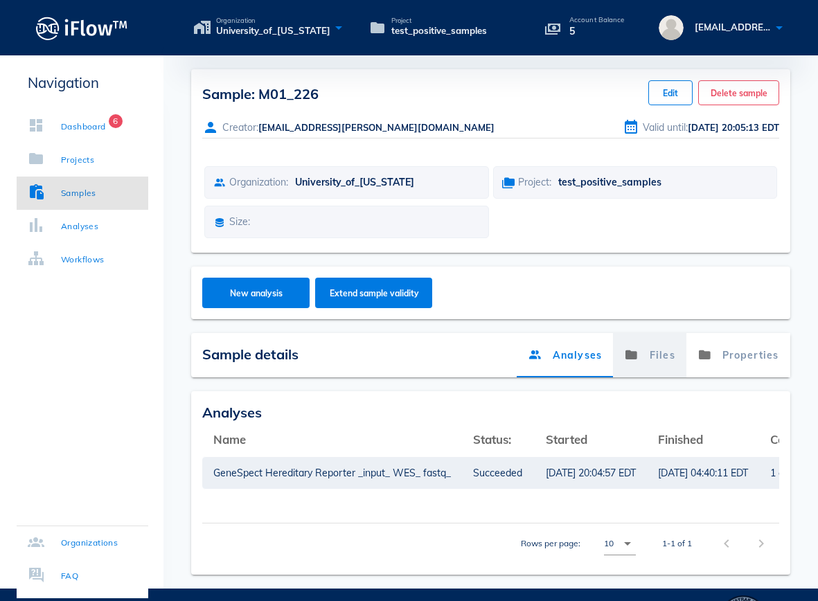
click at [647, 361] on link "Files" at bounding box center [650, 355] width 73 height 44
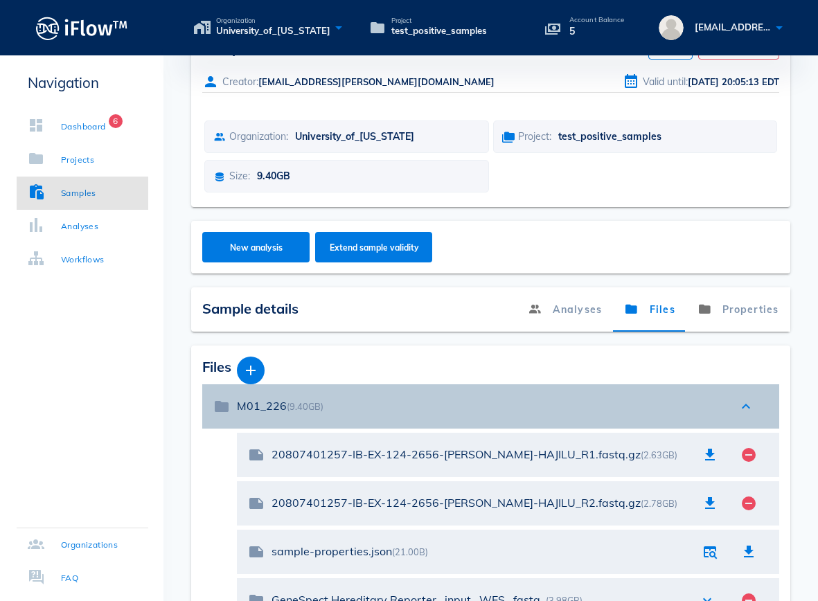
scroll to position [157, 0]
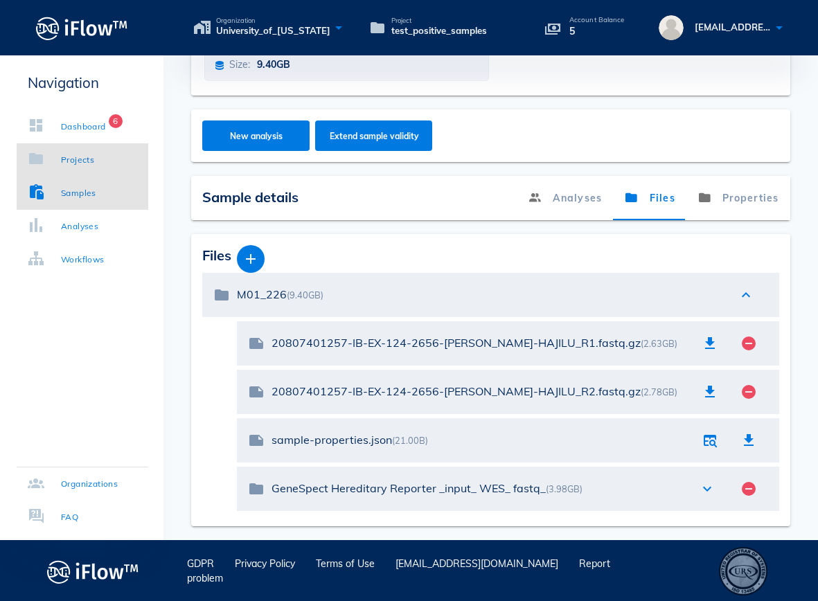
click at [66, 156] on div "Projects" at bounding box center [77, 160] width 33 height 14
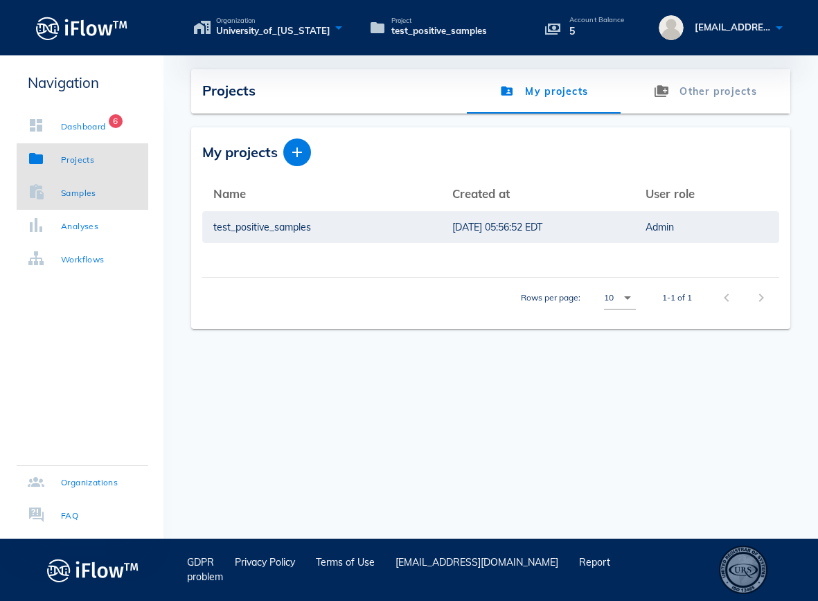
click at [51, 190] on div "Samples" at bounding box center [62, 193] width 69 height 14
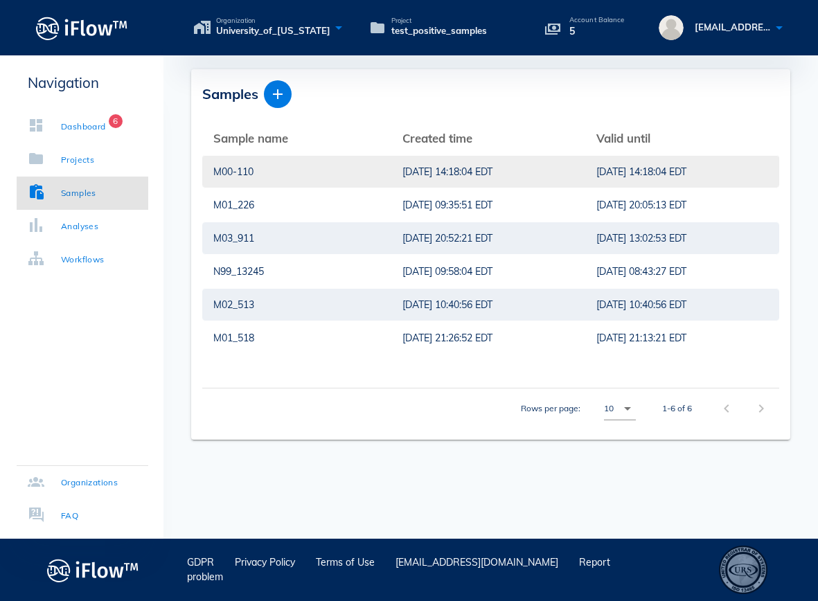
click at [301, 175] on div "M00-110" at bounding box center [296, 172] width 167 height 32
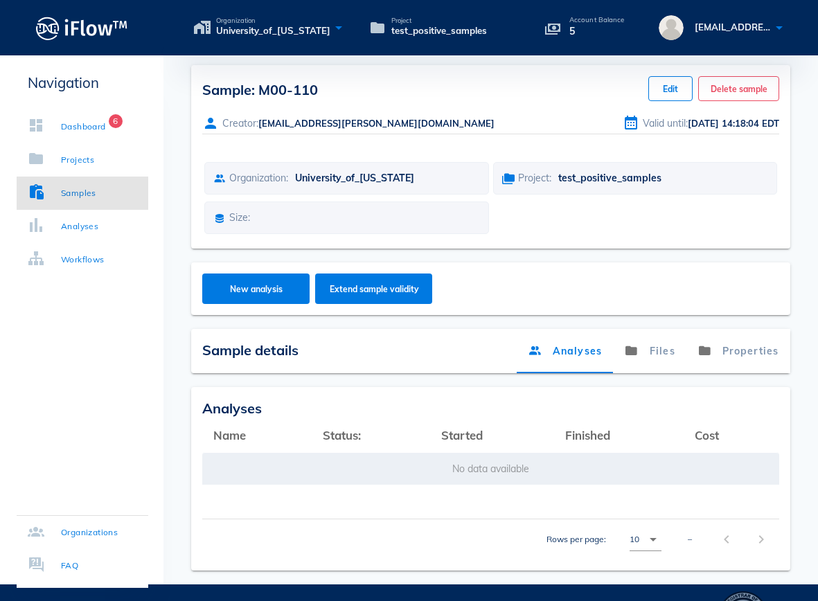
scroll to position [50, 0]
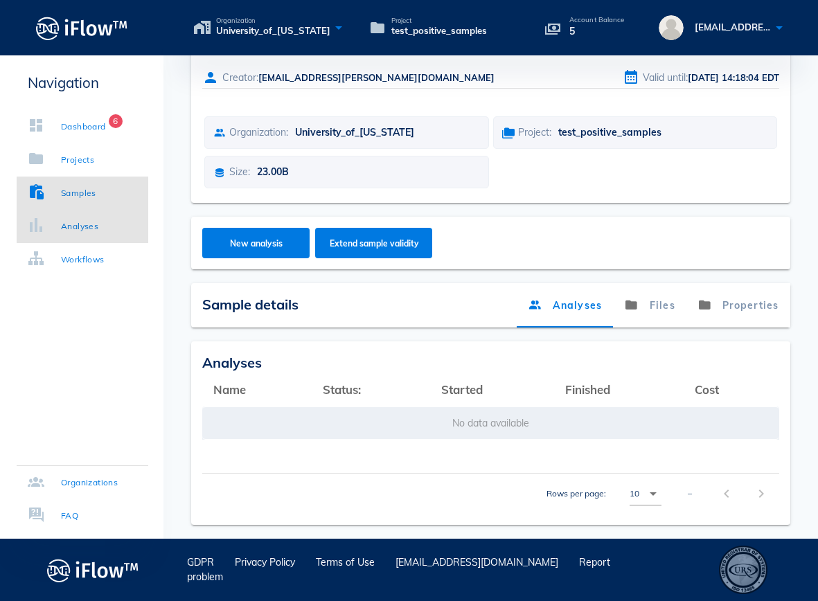
click at [96, 222] on div "Analyses" at bounding box center [79, 227] width 37 height 14
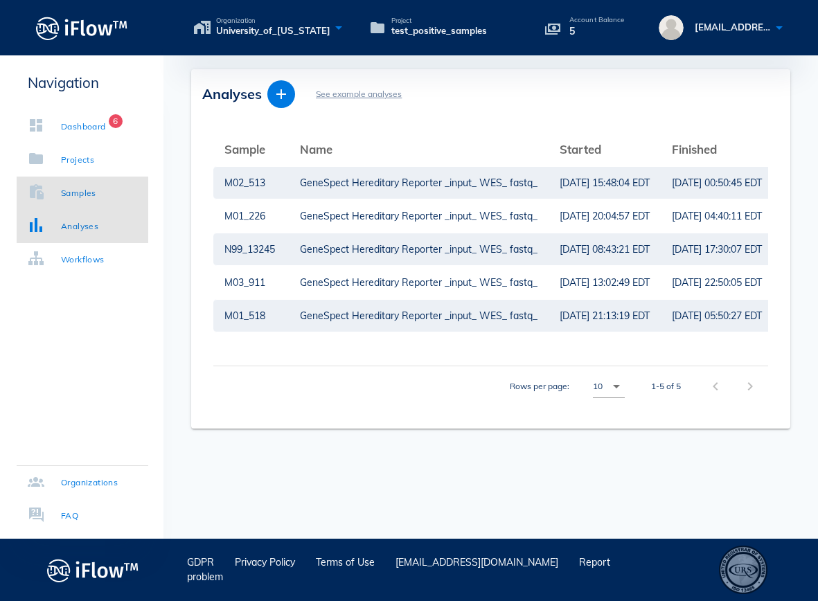
click at [71, 191] on div "Samples" at bounding box center [78, 193] width 35 height 14
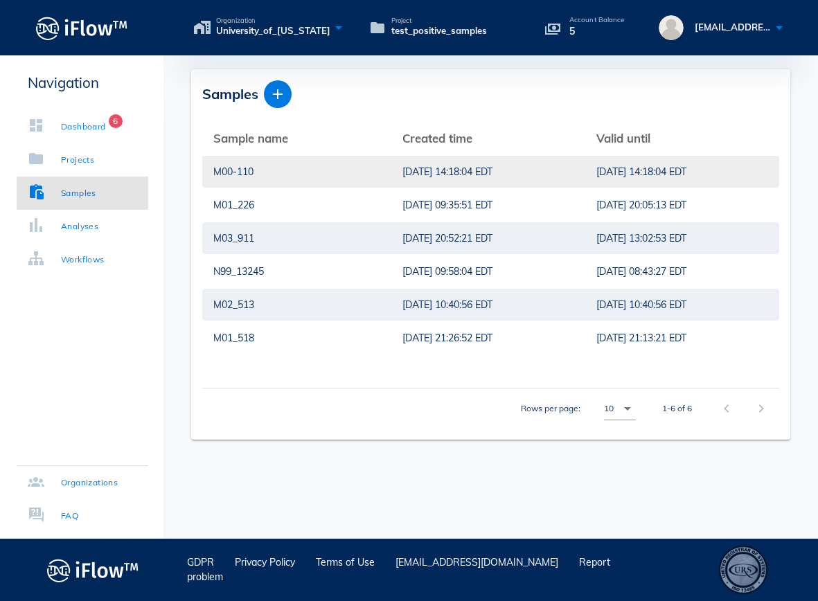
click at [331, 175] on div "M00-110" at bounding box center [296, 172] width 167 height 32
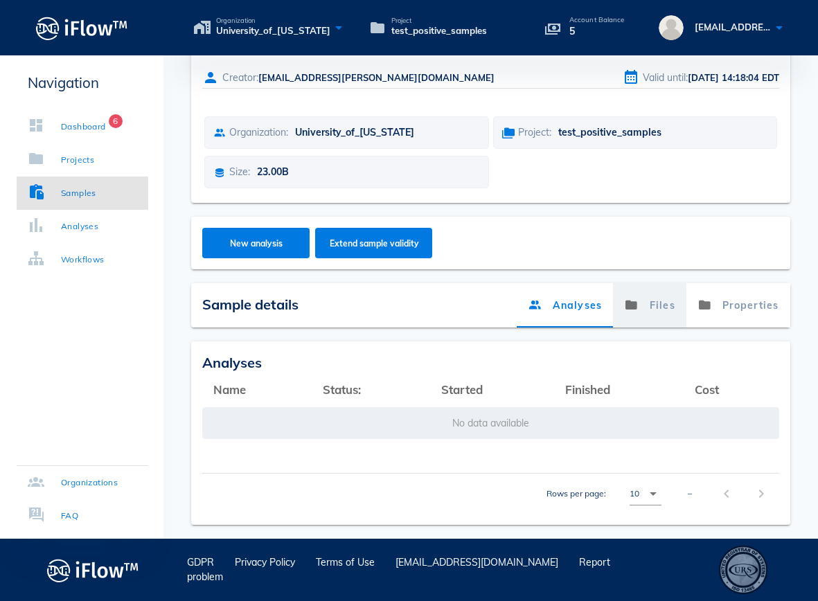
click at [653, 304] on link "Files" at bounding box center [650, 305] width 73 height 44
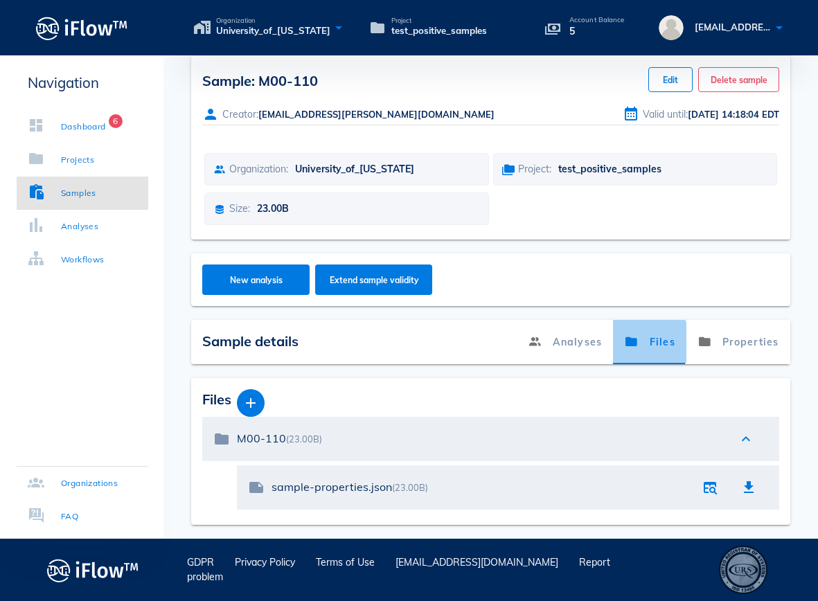
scroll to position [13, 0]
click at [250, 407] on icon "button" at bounding box center [250, 403] width 17 height 17
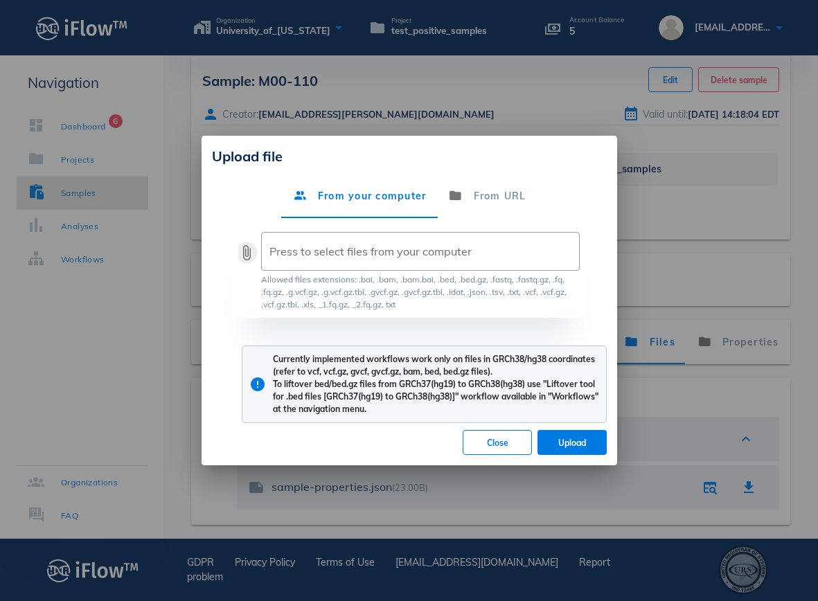
click at [249, 252] on button "attach_file" at bounding box center [246, 252] width 17 height 17
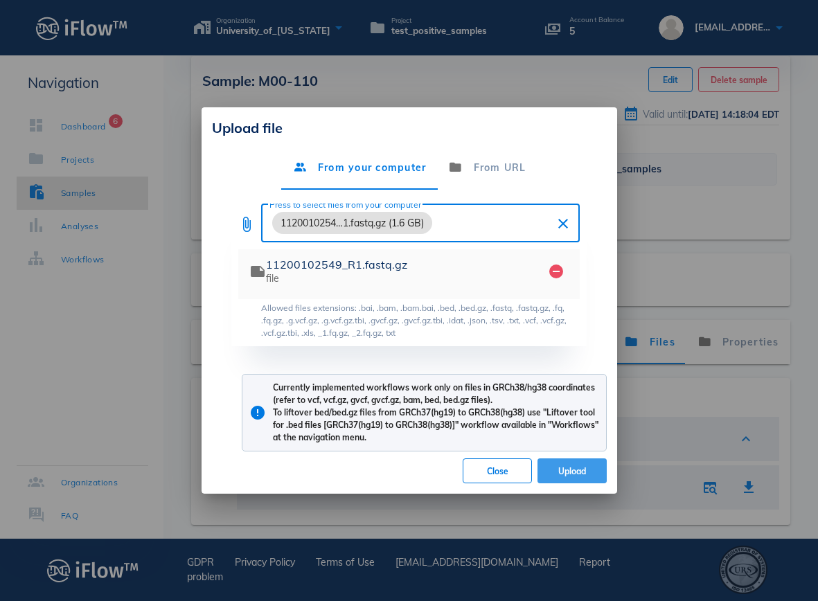
click at [580, 474] on span "Upload" at bounding box center [572, 471] width 47 height 10
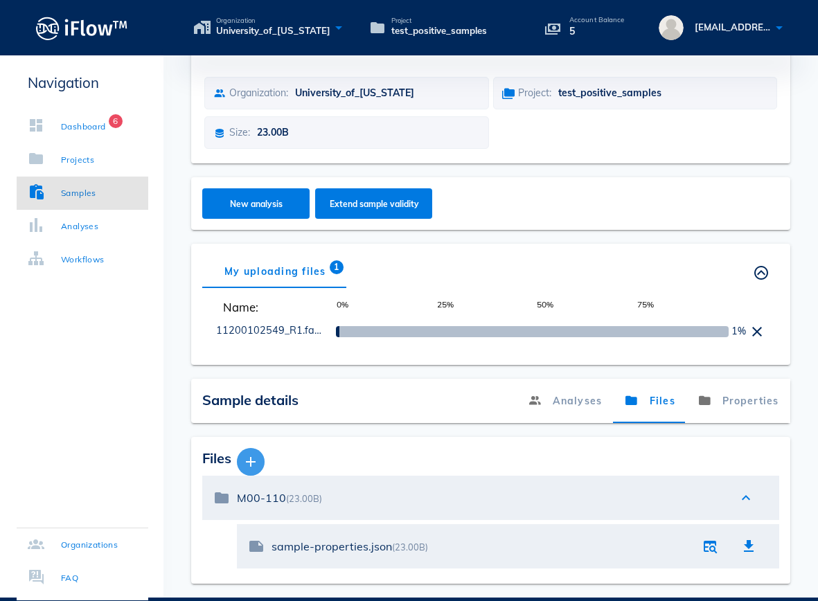
scroll to position [148, 0]
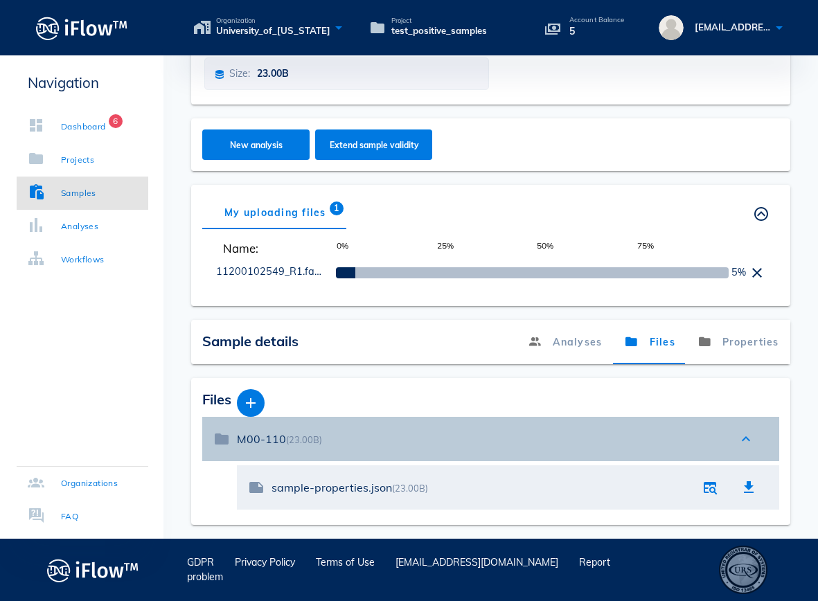
click at [747, 439] on icon "expand_less" at bounding box center [746, 439] width 17 height 17
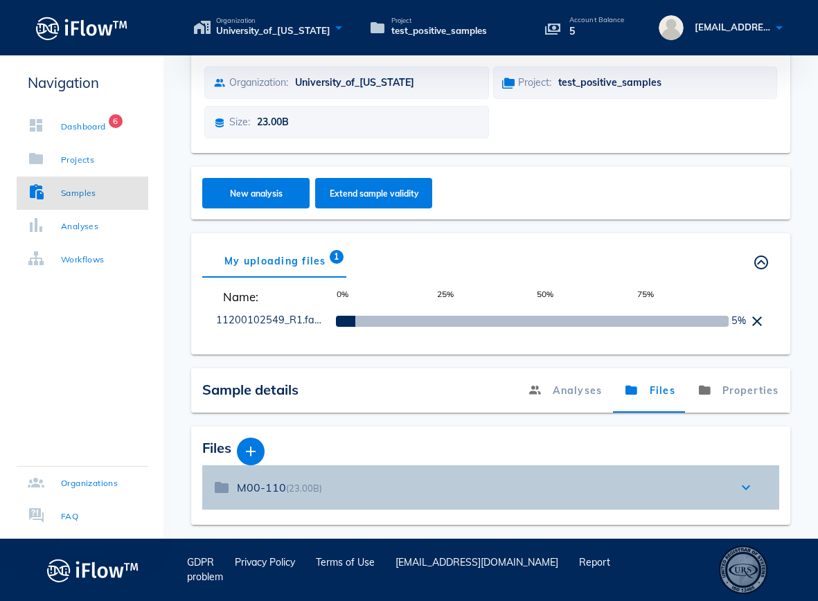
scroll to position [100, 0]
